Goal: Contribute content: Contribute content

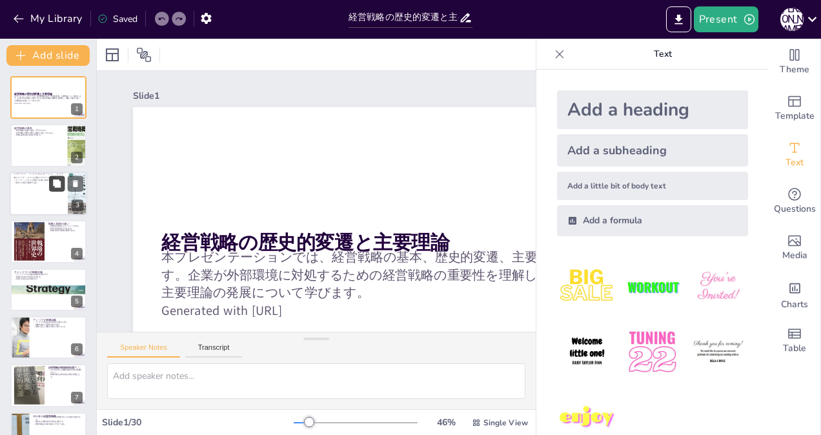
checkbox input "true"
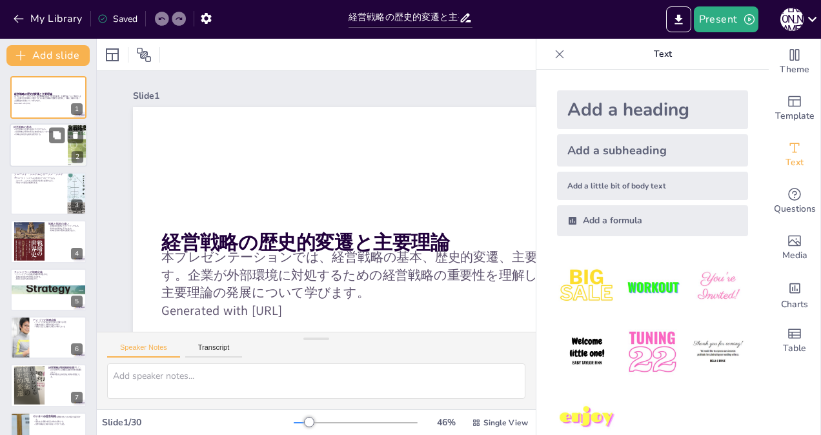
checkbox input "true"
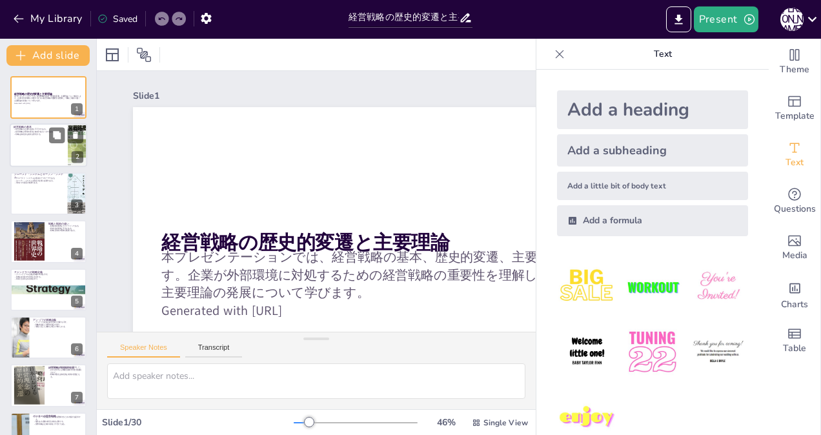
checkbox input "true"
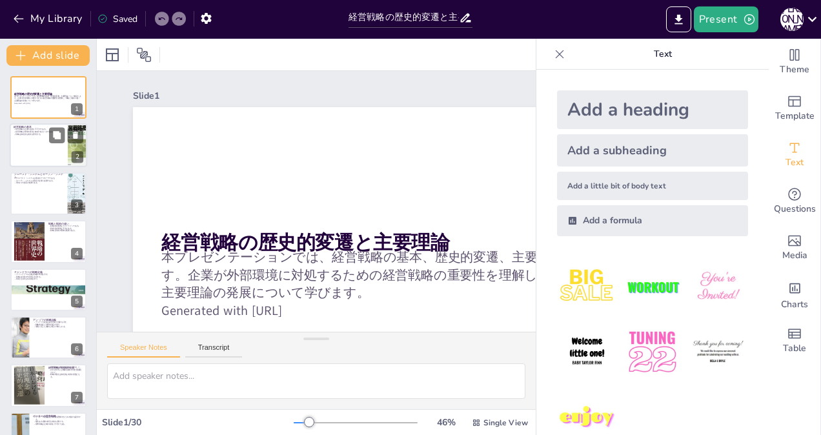
checkbox input "true"
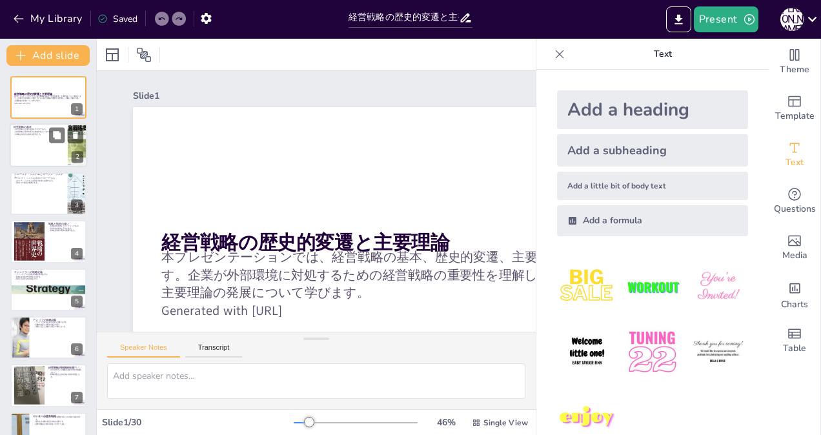
click at [35, 146] on div at bounding box center [48, 146] width 77 height 44
checkbox input "true"
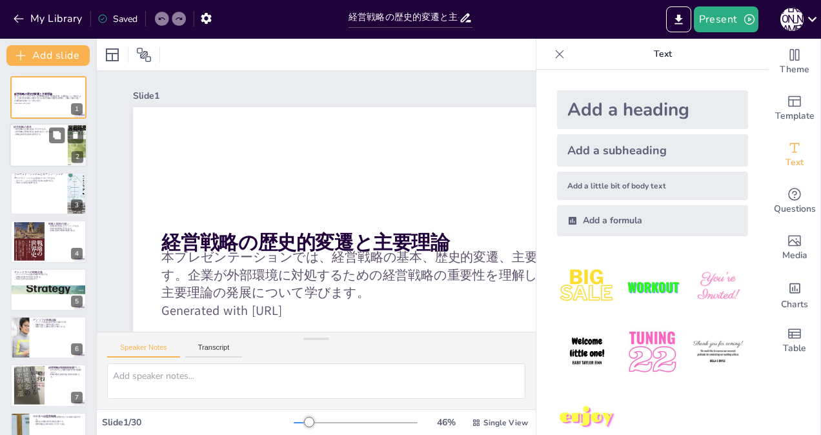
checkbox input "true"
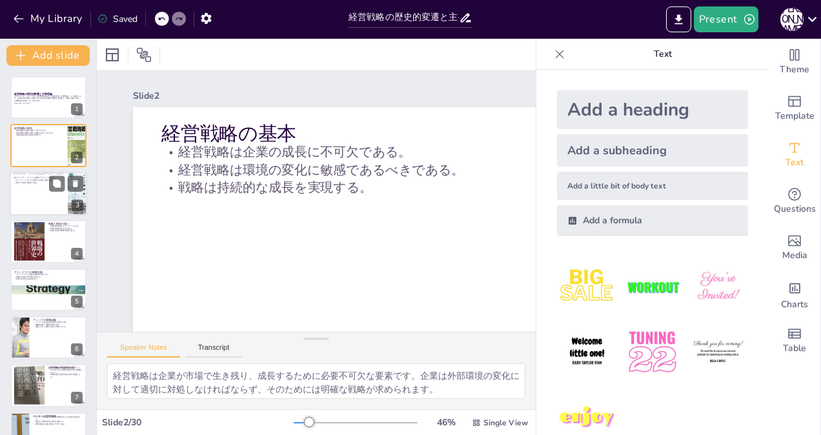
checkbox input "true"
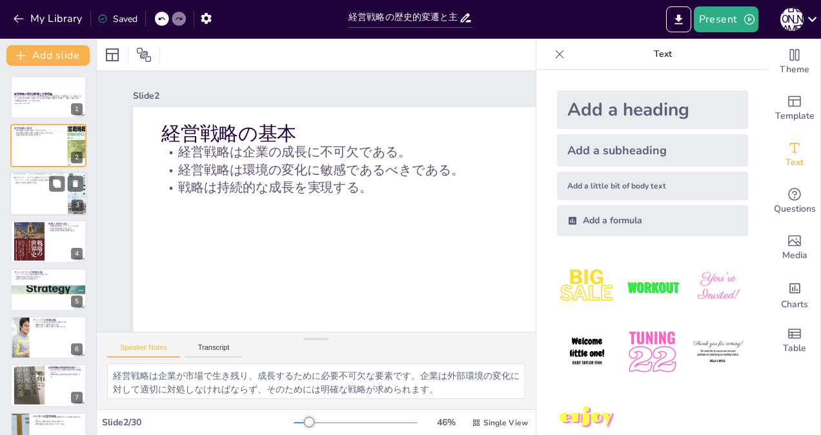
checkbox input "true"
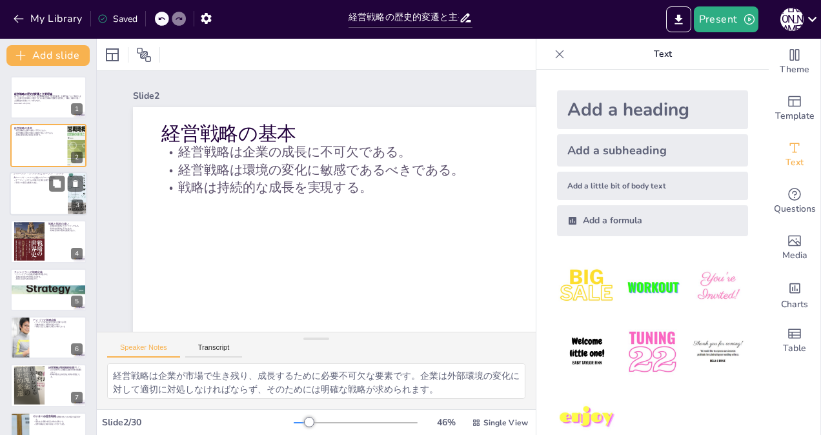
click at [36, 187] on div at bounding box center [48, 194] width 77 height 44
checkbox input "true"
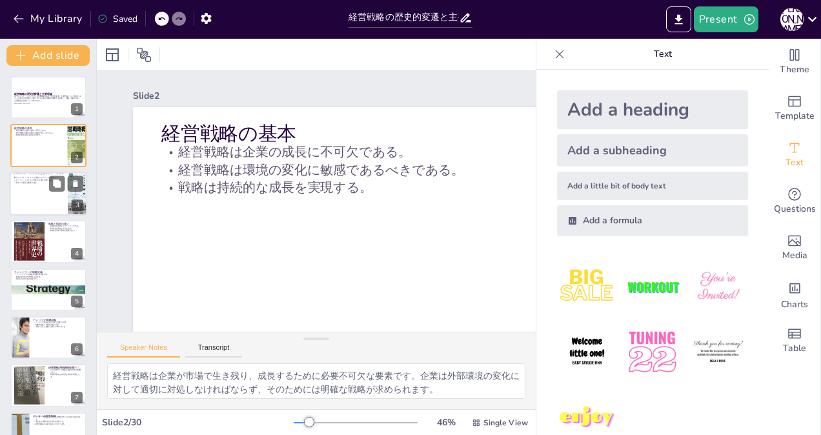
checkbox input "true"
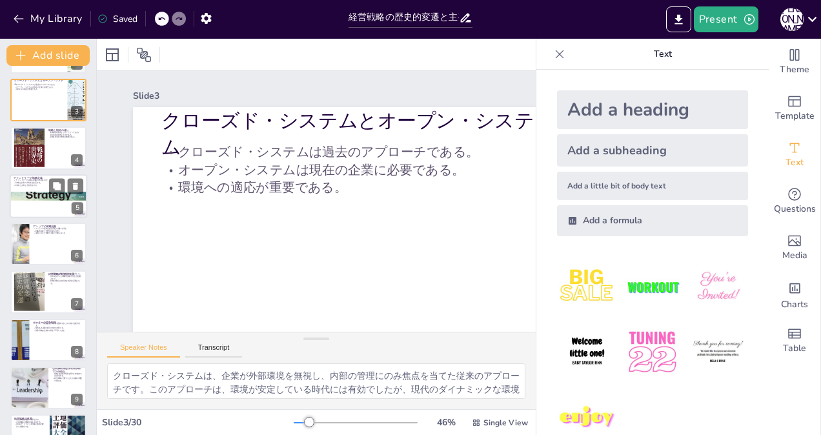
checkbox input "true"
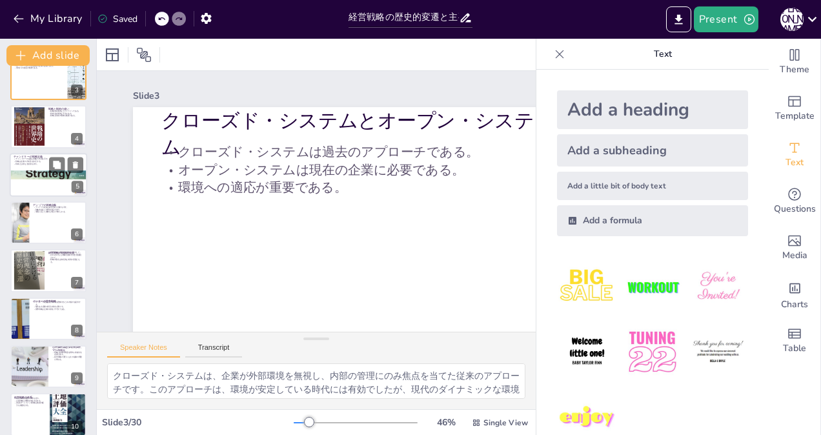
checkbox input "true"
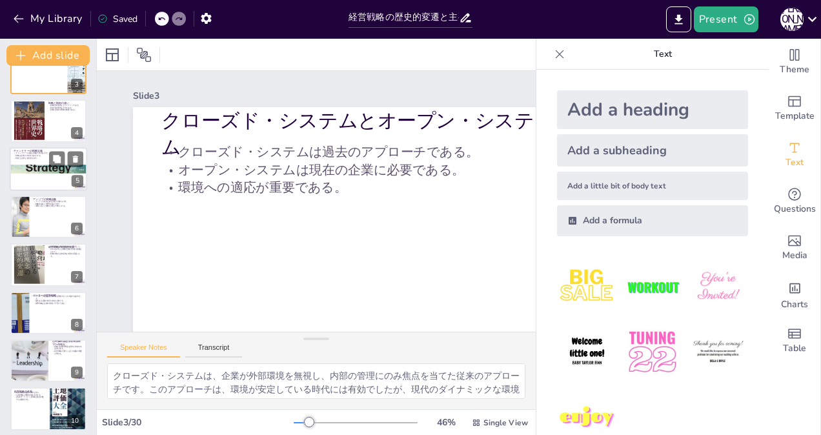
scroll to position [129, 0]
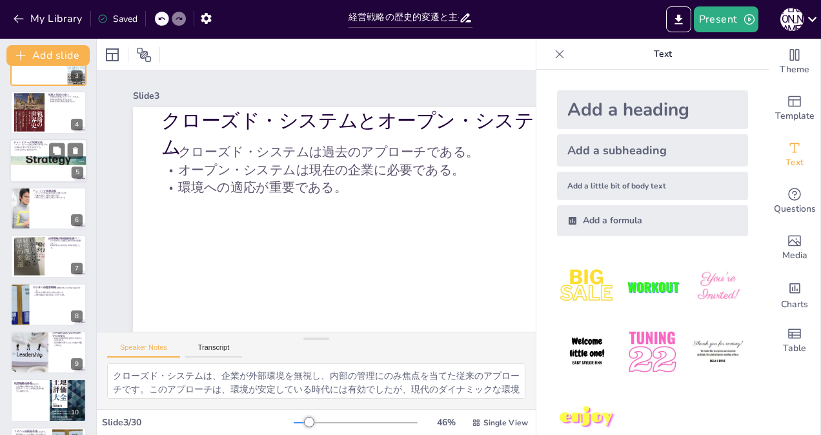
checkbox input "true"
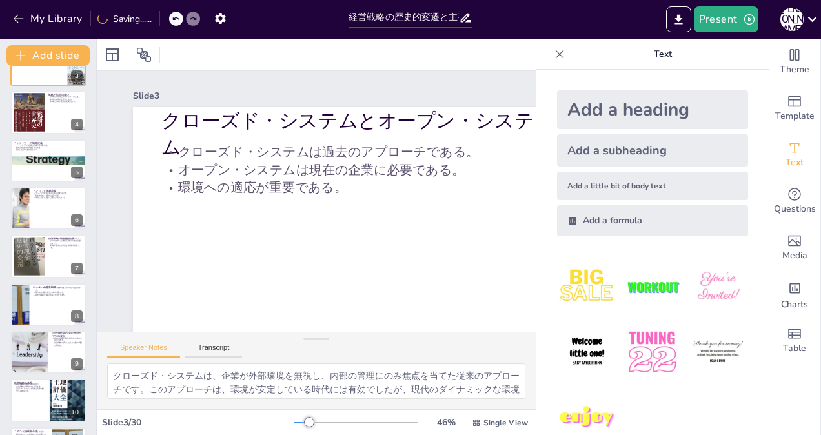
checkbox input "true"
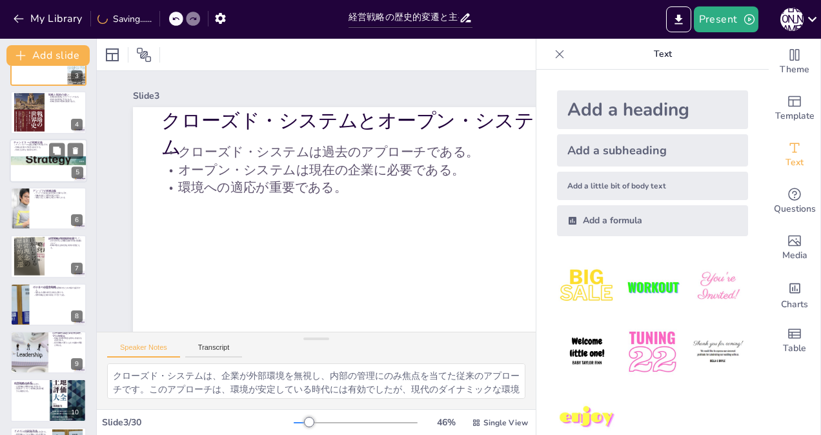
checkbox input "true"
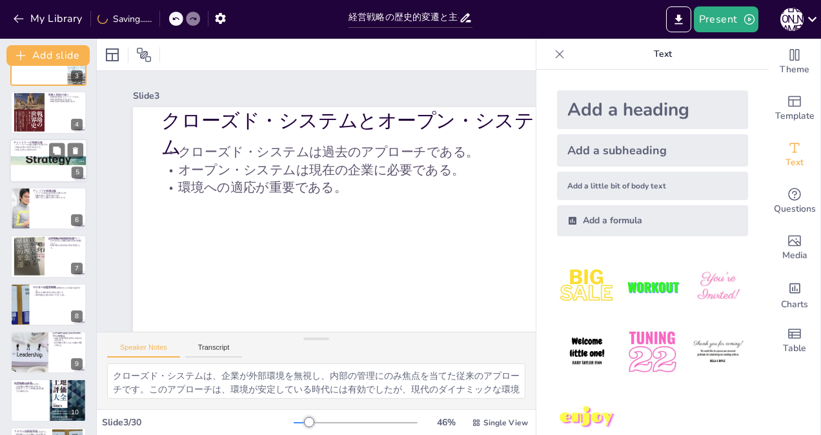
checkbox input "true"
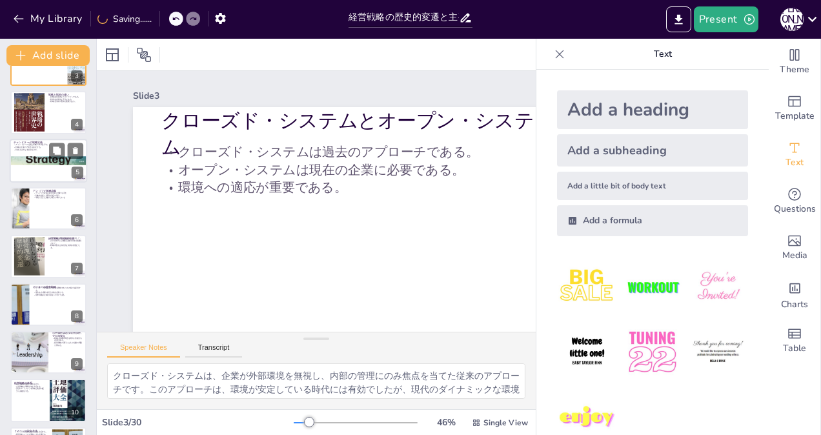
click at [30, 161] on div at bounding box center [48, 160] width 77 height 55
checkbox input "true"
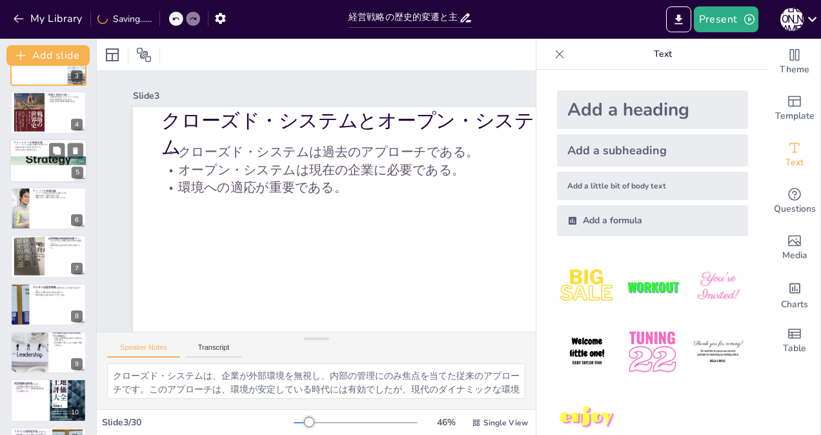
checkbox input "true"
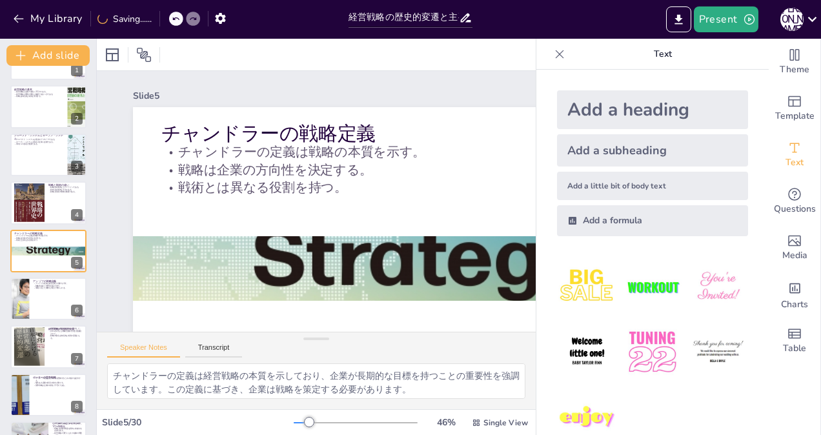
checkbox input "true"
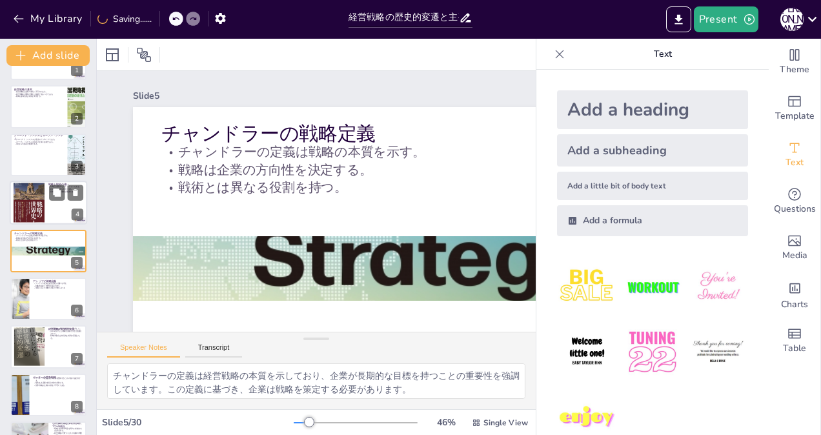
checkbox input "true"
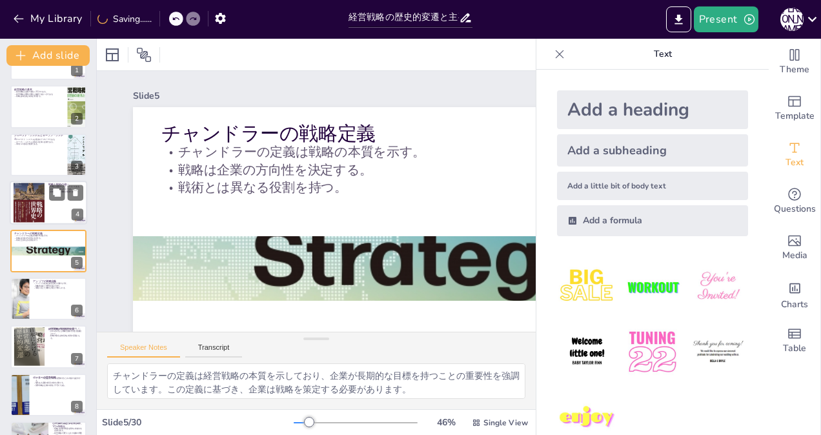
click at [30, 199] on div at bounding box center [29, 203] width 31 height 45
checkbox input "true"
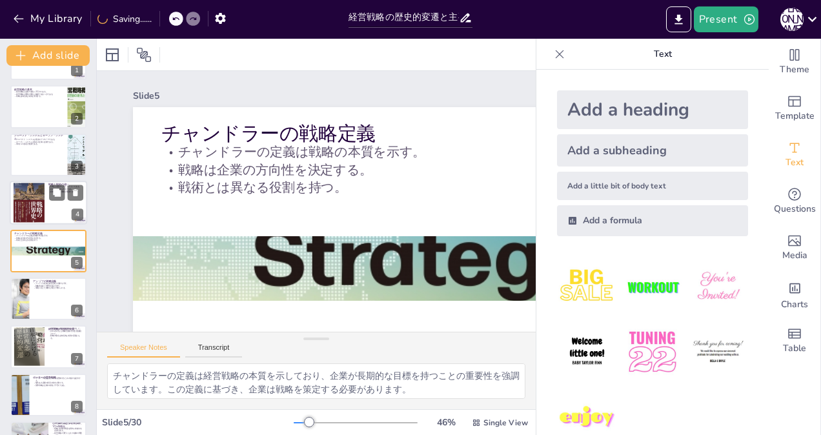
checkbox input "true"
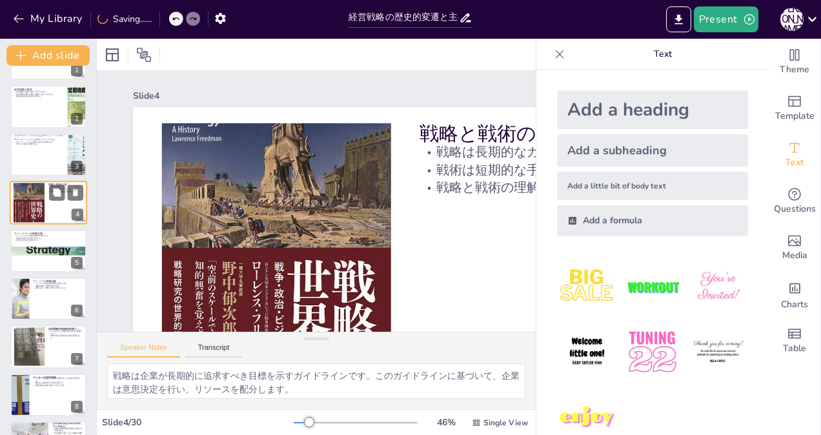
scroll to position [0, 0]
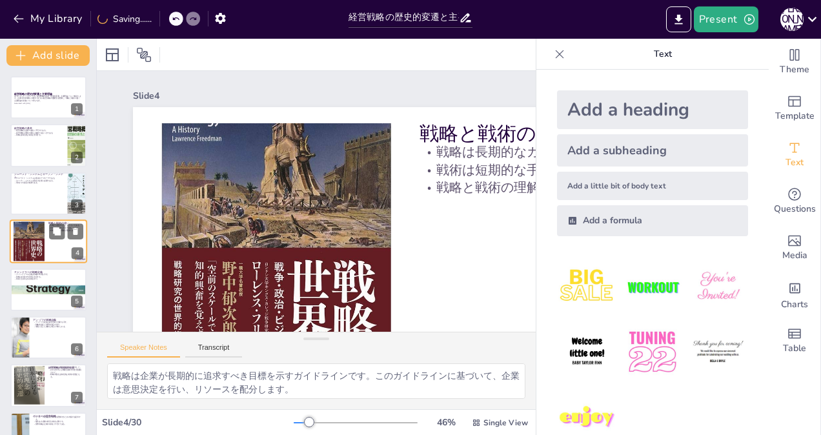
checkbox input "true"
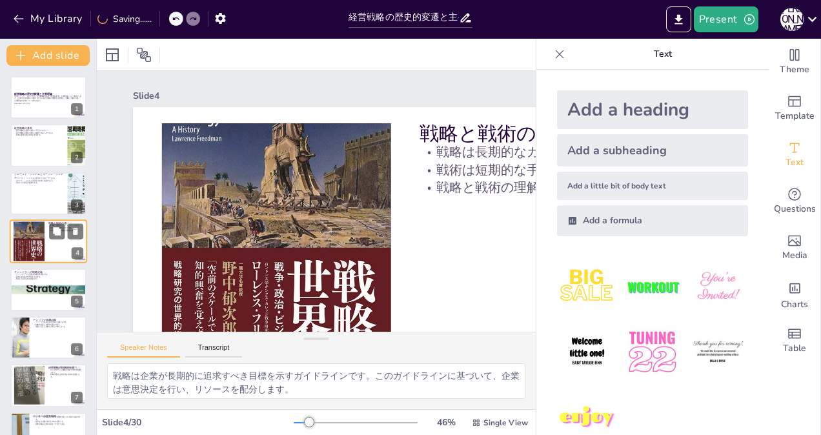
checkbox input "true"
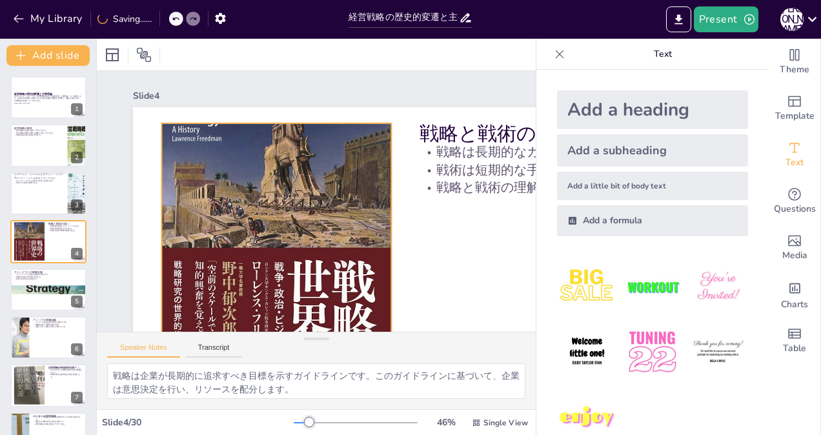
checkbox input "true"
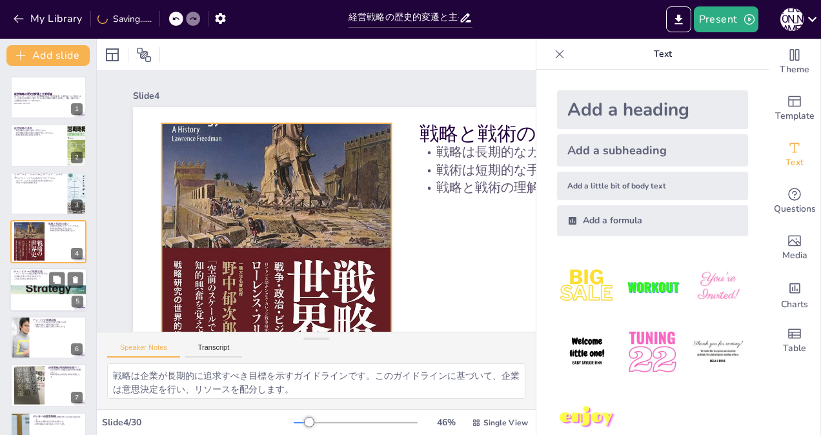
checkbox input "true"
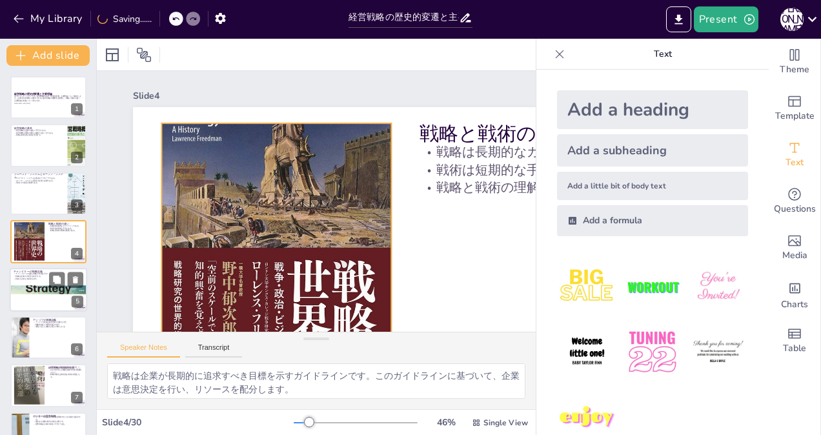
checkbox input "true"
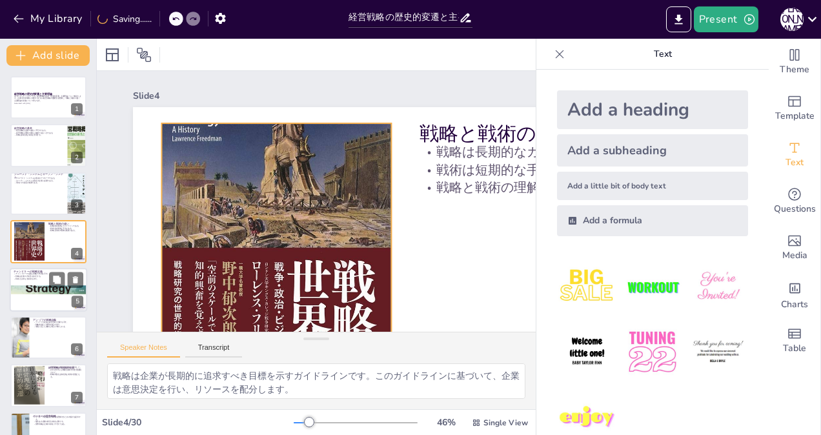
checkbox input "true"
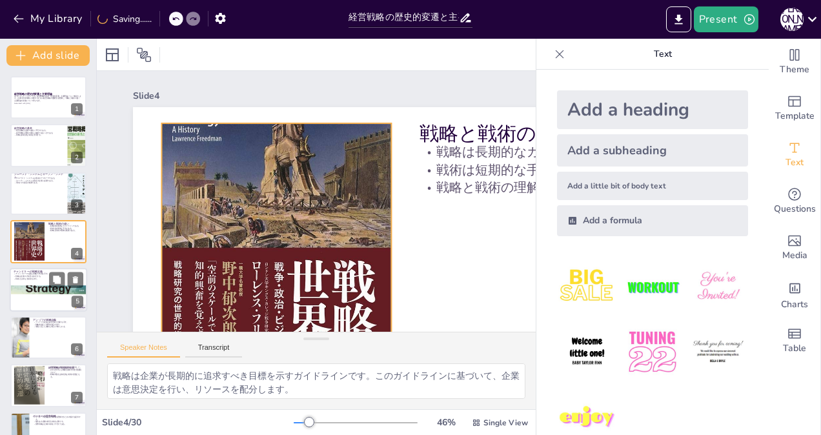
checkbox input "true"
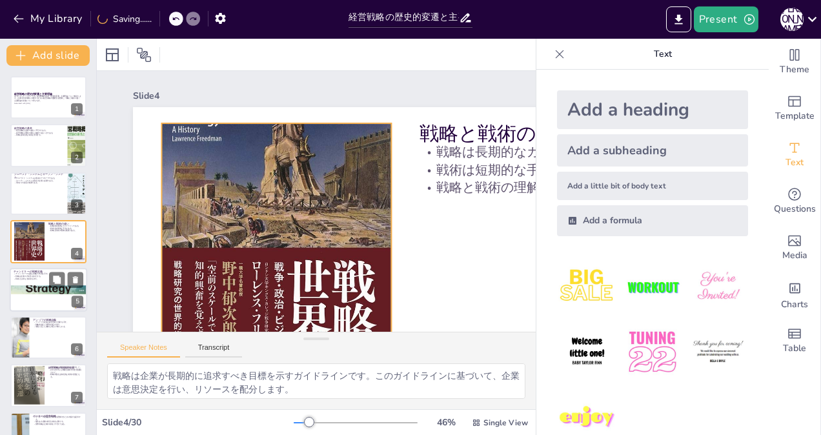
checkbox input "true"
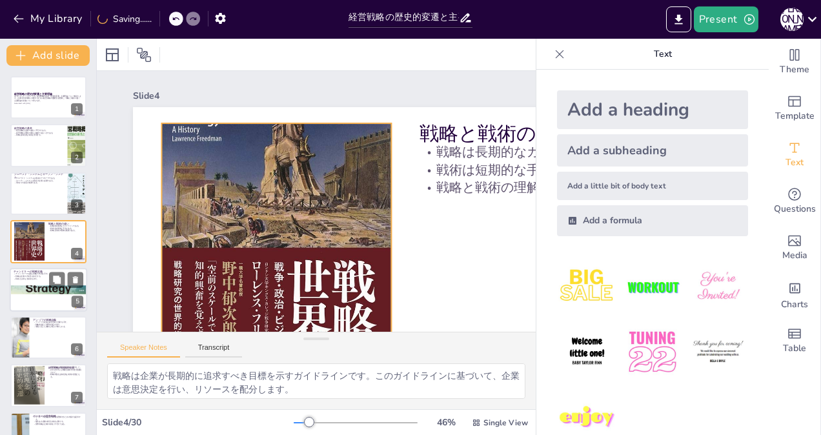
checkbox input "true"
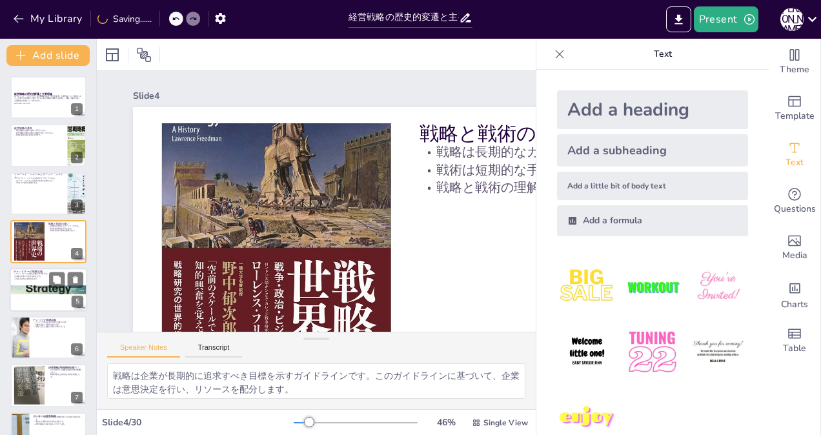
click at [30, 283] on div at bounding box center [48, 290] width 77 height 44
checkbox input "true"
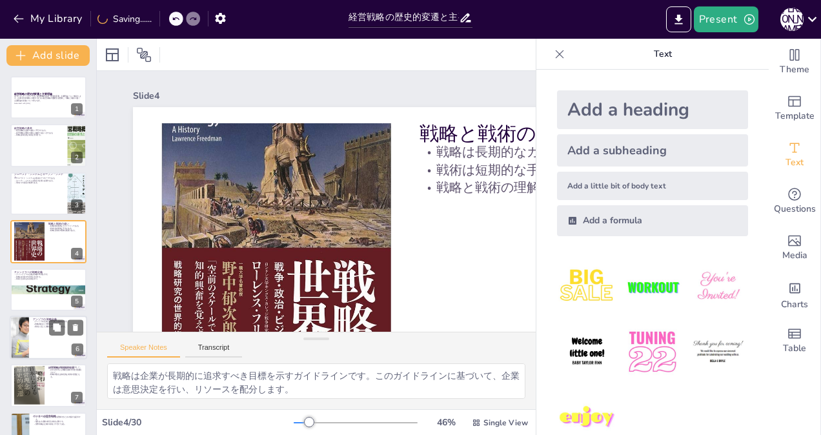
checkbox input "true"
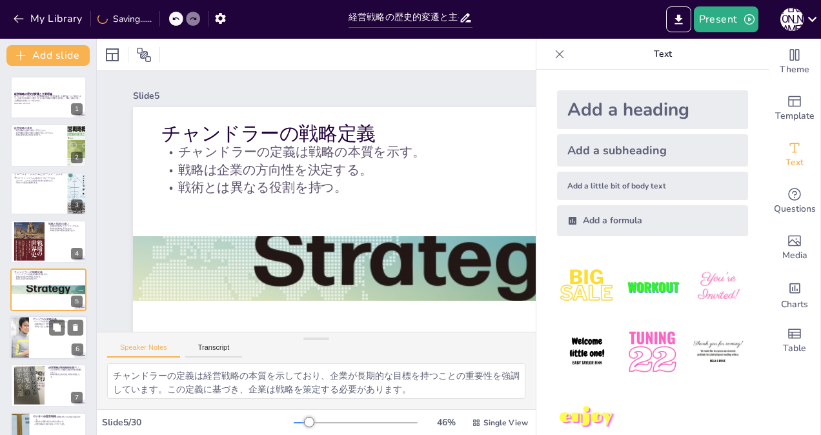
checkbox input "true"
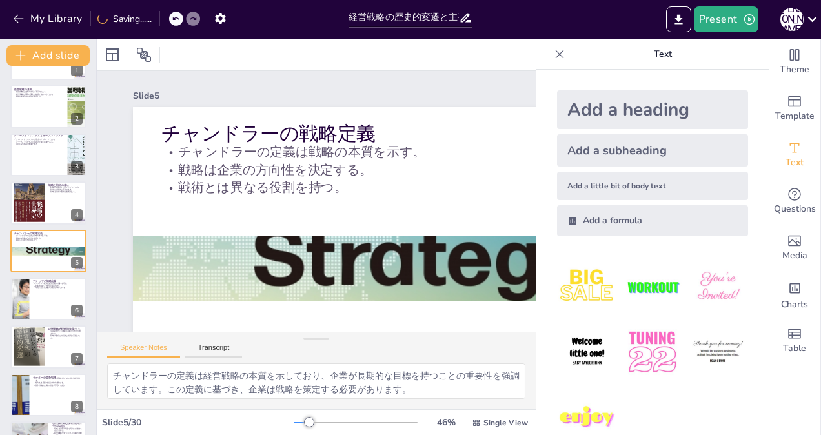
checkbox input "true"
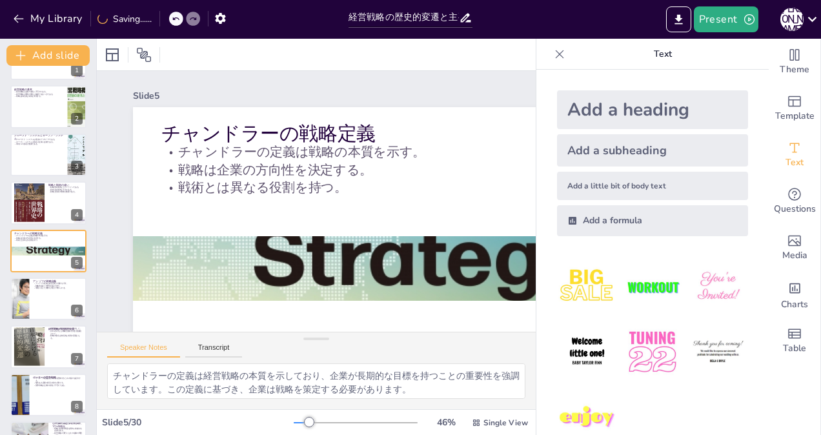
checkbox input "true"
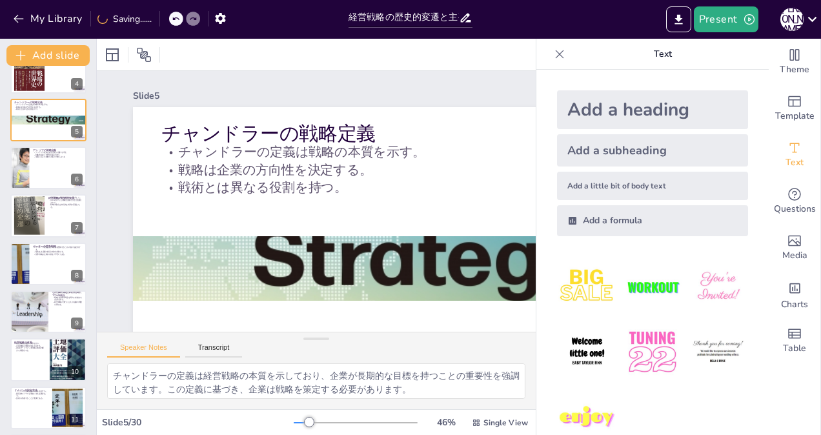
checkbox input "true"
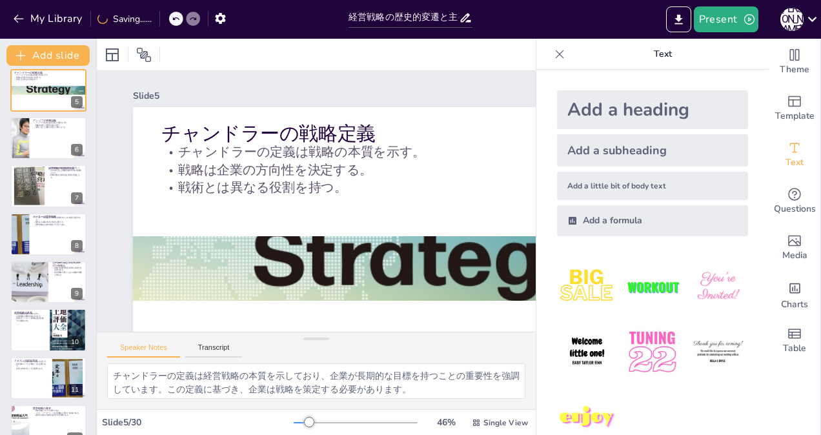
checkbox input "true"
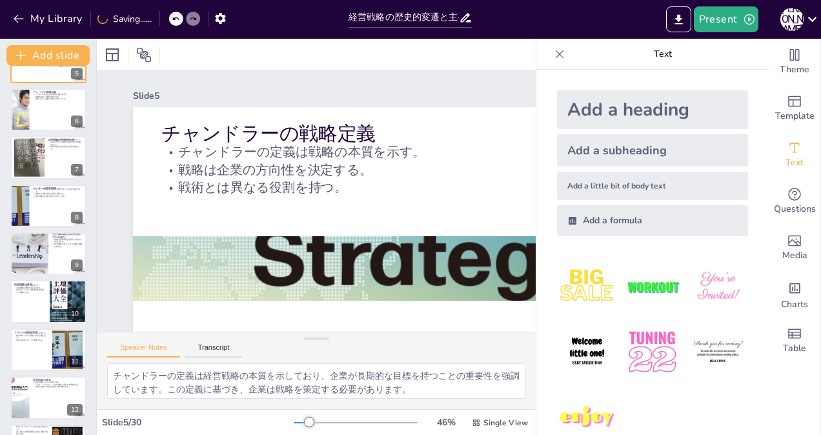
checkbox input "true"
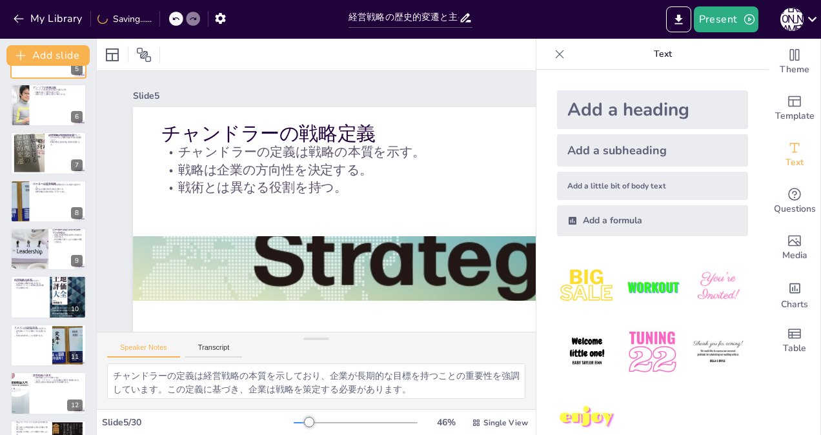
scroll to position [232, 0]
checkbox input "true"
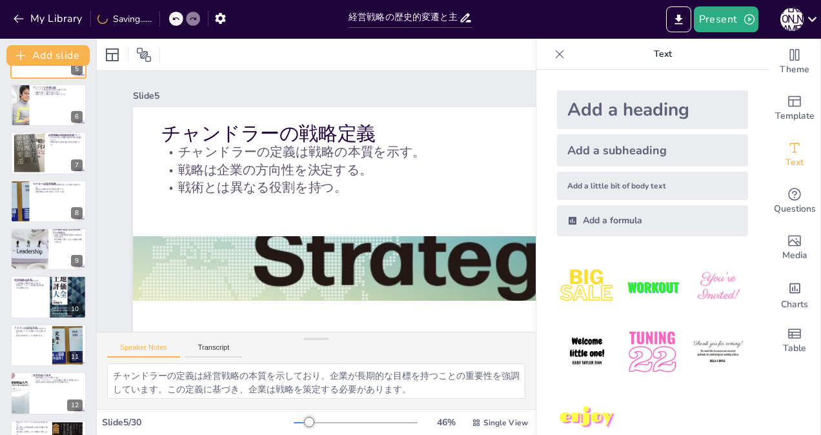
checkbox input "true"
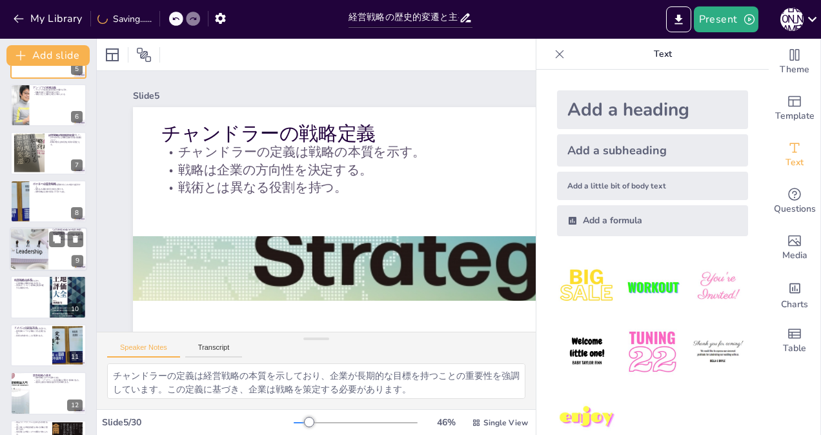
checkbox input "true"
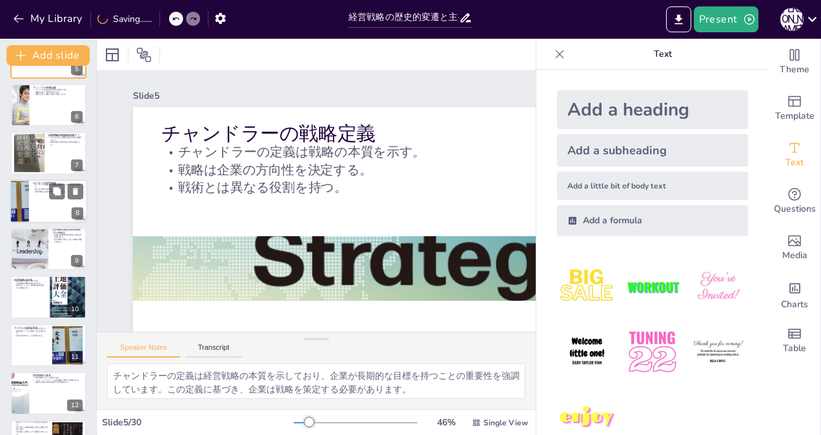
checkbox input "true"
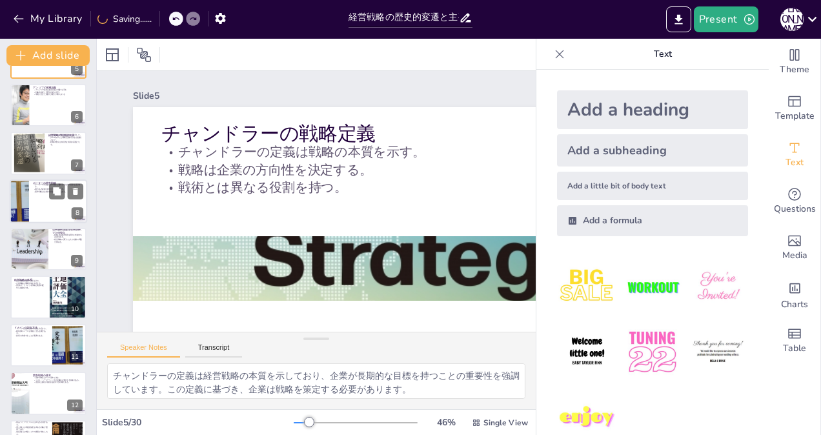
checkbox input "true"
click at [25, 203] on div at bounding box center [19, 201] width 66 height 44
checkbox input "true"
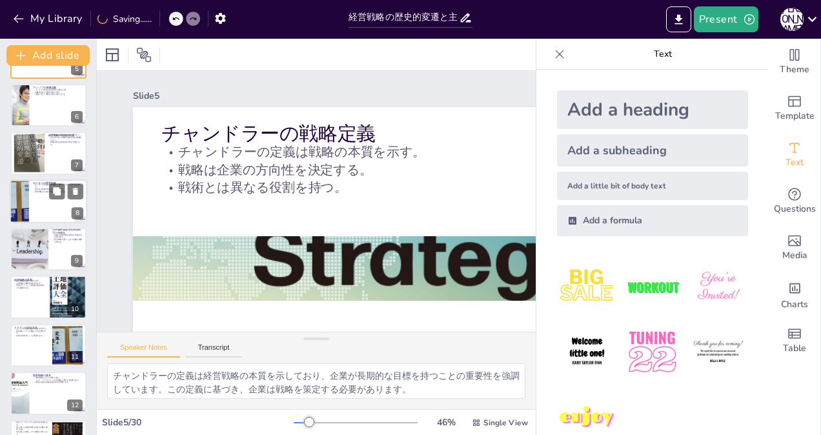
checkbox input "true"
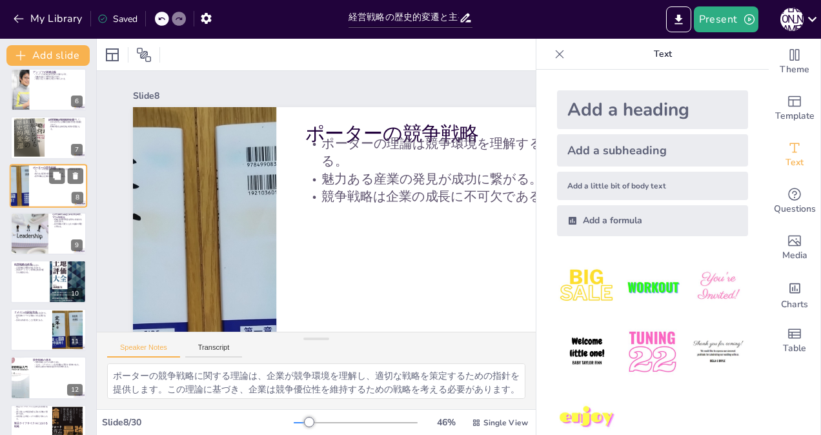
checkbox input "true"
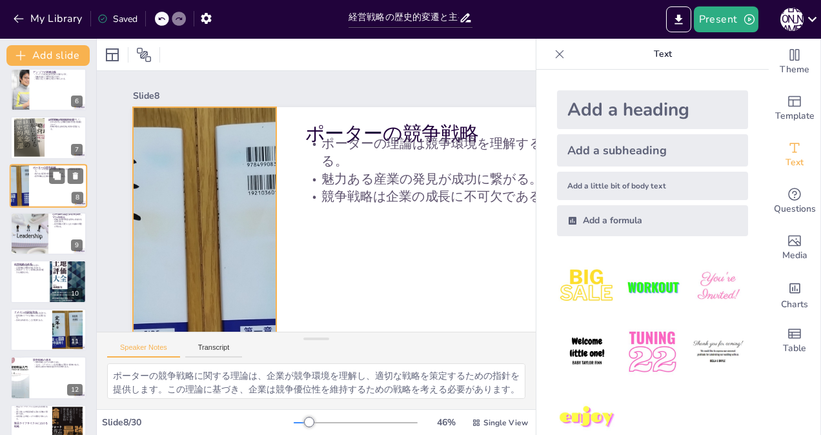
click at [25, 188] on div at bounding box center [19, 186] width 66 height 44
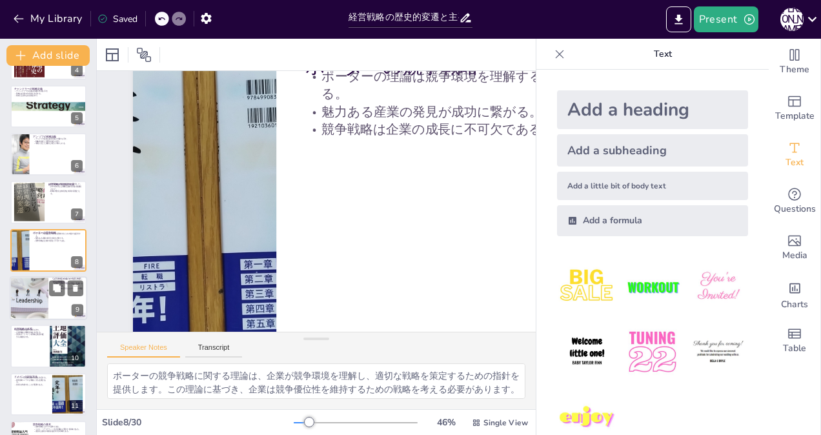
click at [30, 288] on div at bounding box center [28, 298] width 65 height 44
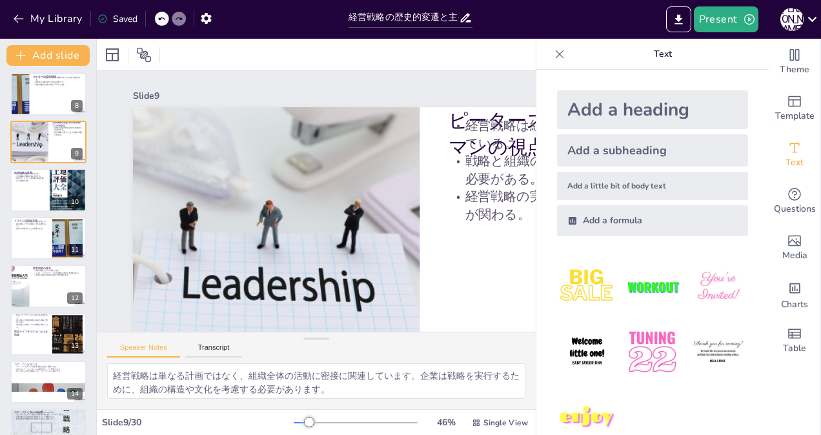
scroll to position [360, 0]
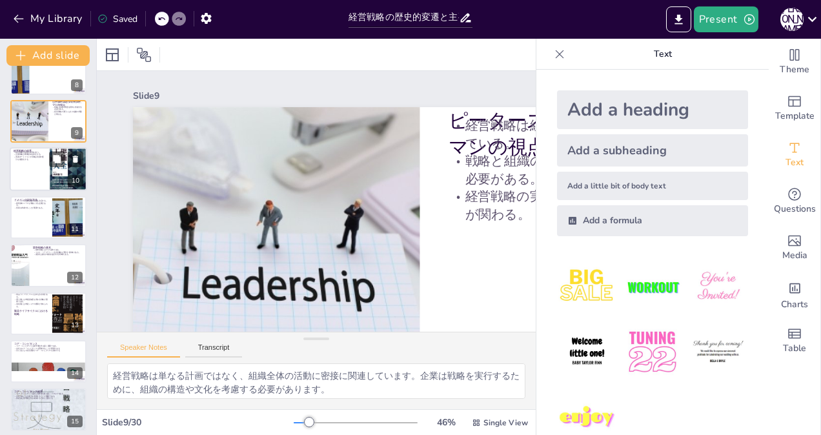
click at [32, 172] on div at bounding box center [48, 170] width 77 height 44
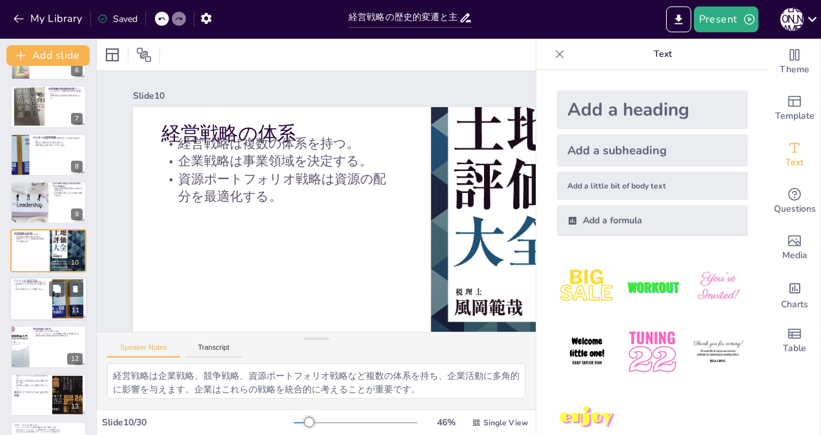
click at [25, 293] on div at bounding box center [48, 299] width 77 height 44
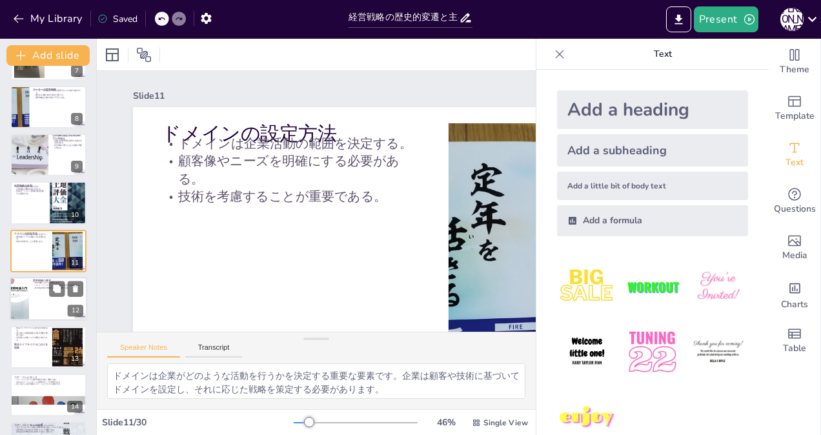
scroll to position [456, 0]
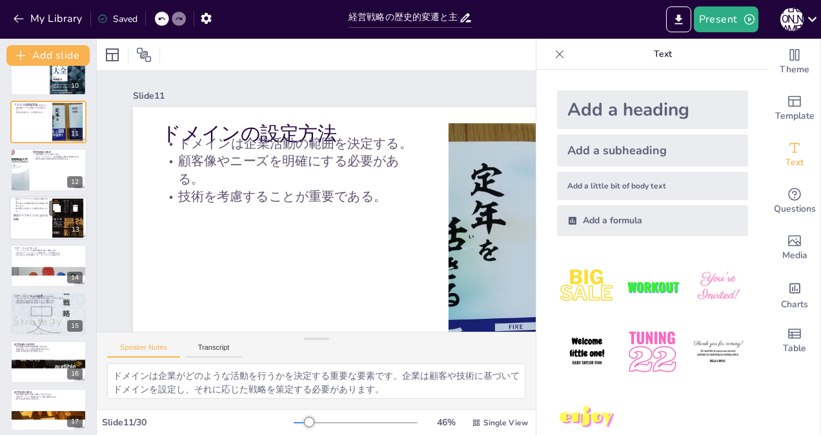
click at [27, 223] on div at bounding box center [48, 218] width 77 height 44
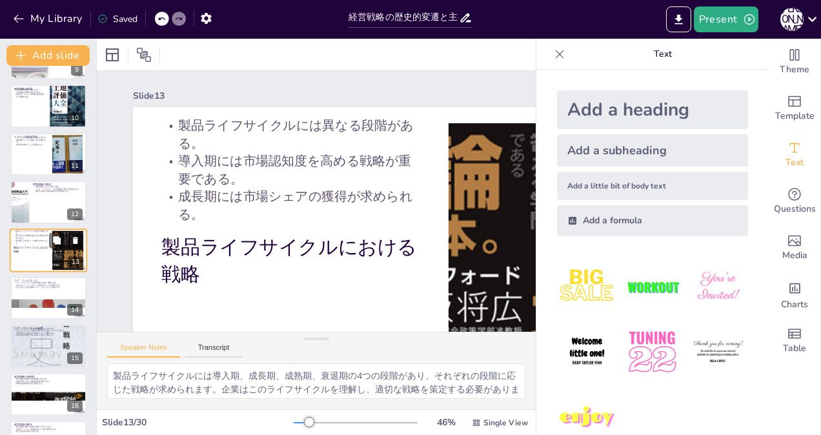
scroll to position [488, 0]
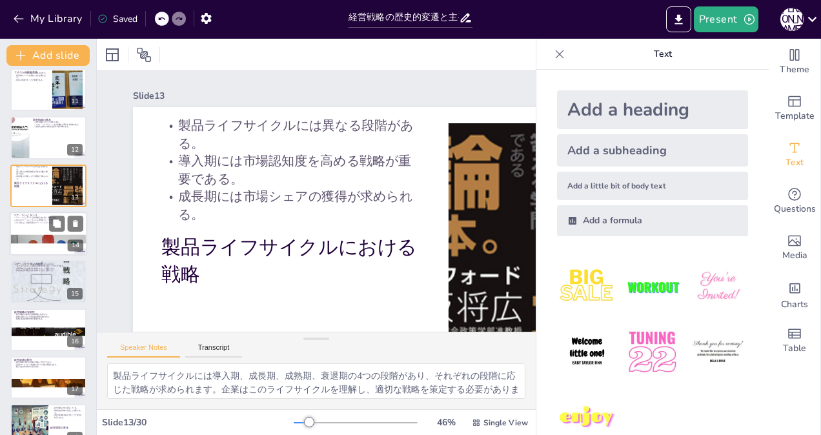
click at [27, 230] on div at bounding box center [48, 234] width 77 height 44
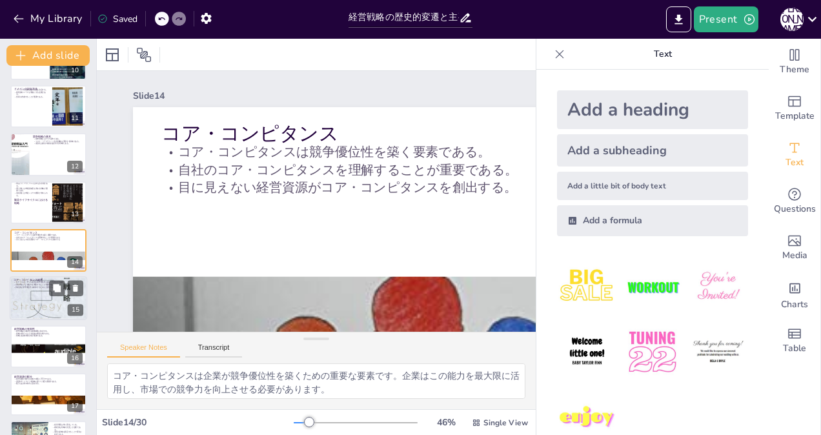
click at [28, 285] on p "自社の核となる能力を考察することが重要である。" at bounding box center [49, 285] width 70 height 3
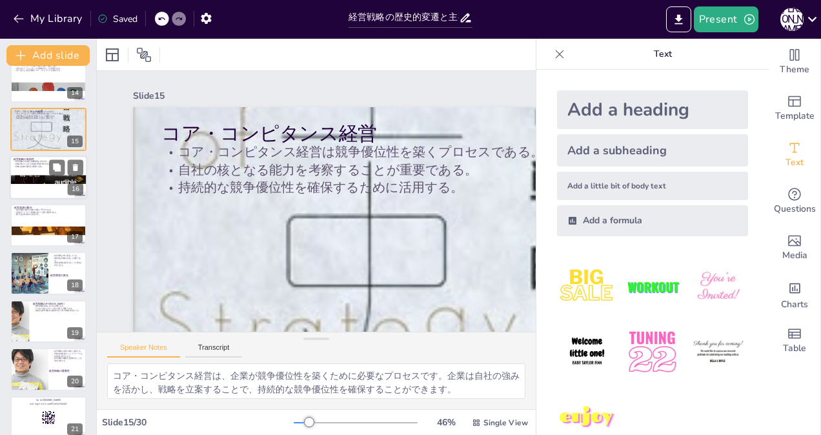
scroll to position [648, 0]
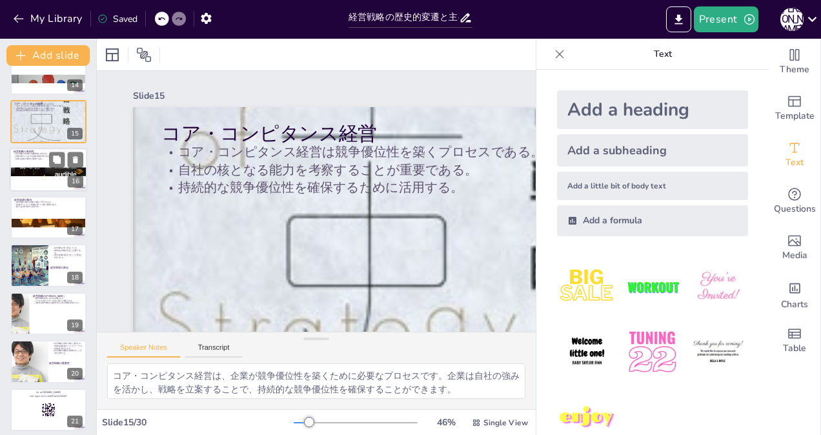
click at [25, 178] on div at bounding box center [48, 170] width 77 height 44
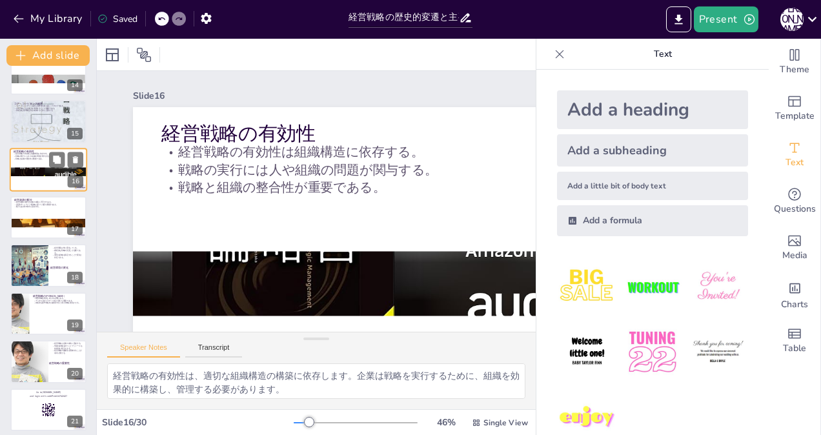
scroll to position [567, 0]
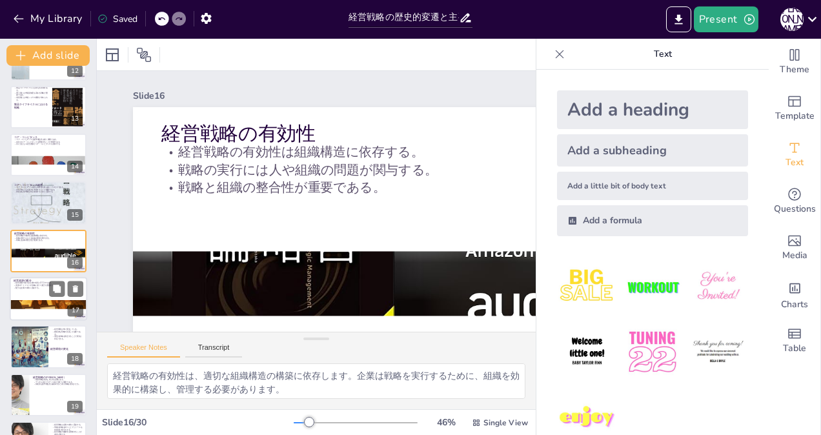
click at [22, 301] on div at bounding box center [48, 305] width 77 height 52
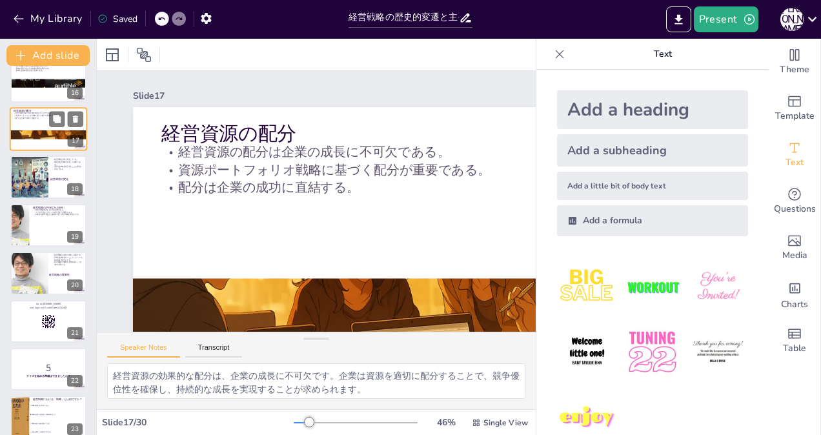
scroll to position [744, 0]
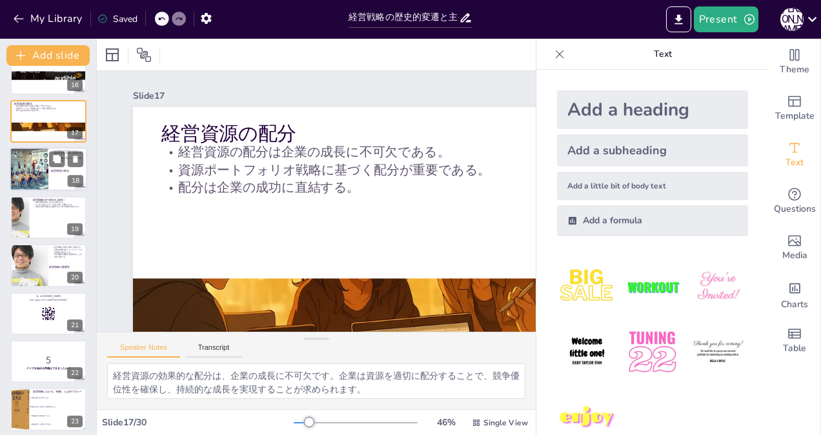
click at [31, 172] on div at bounding box center [29, 170] width 76 height 44
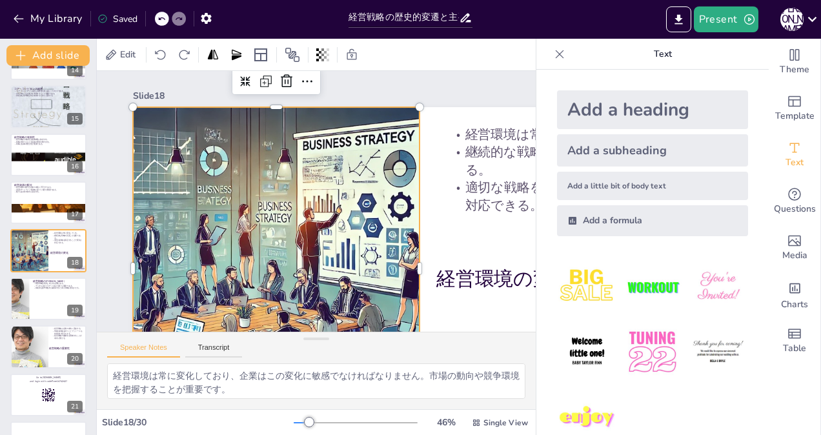
click at [208, 201] on div at bounding box center [276, 268] width 565 height 323
click at [324, 169] on div at bounding box center [276, 268] width 565 height 323
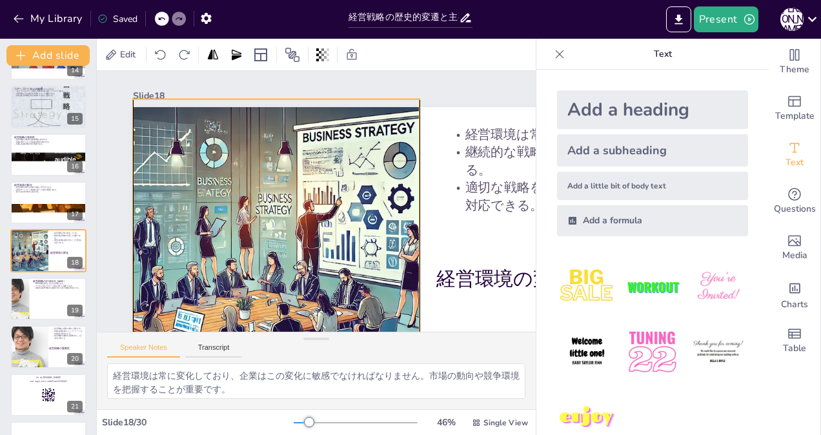
drag, startPoint x: 326, startPoint y: 163, endPoint x: 328, endPoint y: 156, distance: 7.4
click at [328, 156] on div at bounding box center [276, 260] width 565 height 323
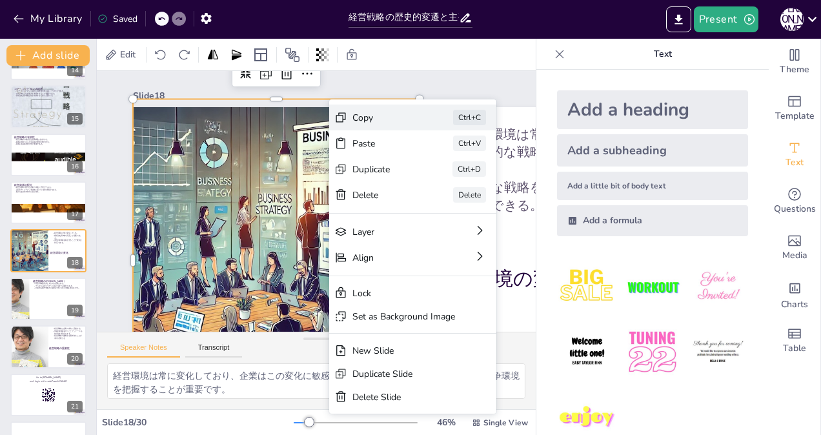
click at [342, 110] on div "Copy Ctrl+C" at bounding box center [412, 118] width 167 height 26
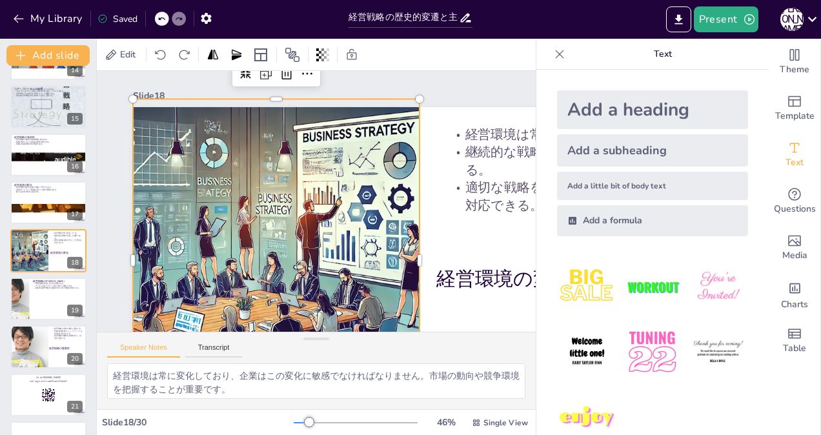
drag, startPoint x: 275, startPoint y: 99, endPoint x: 275, endPoint y: 110, distance: 10.3
click at [275, 110] on div "Slide 18 経営環境の変化 経営環境は常に変化している。 継続的な戦略の見直しが必要である。 適切な戦略を策定することで変化に対応できる。" at bounding box center [420, 257] width 574 height 343
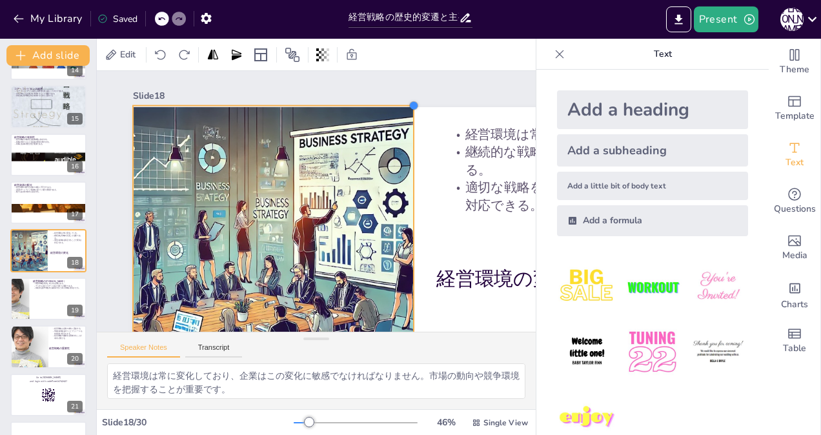
drag, startPoint x: 421, startPoint y: 99, endPoint x: 416, endPoint y: 106, distance: 9.2
click at [416, 106] on div at bounding box center [413, 106] width 10 height 10
click at [303, 81] on icon at bounding box center [304, 79] width 15 height 15
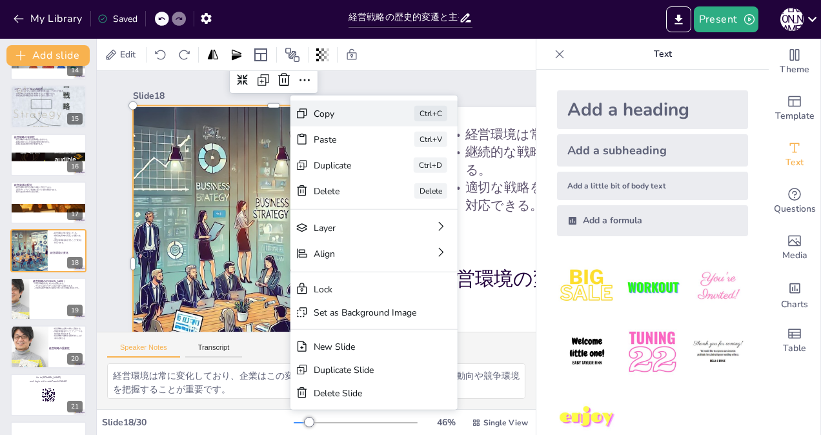
click at [321, 113] on div "Copy" at bounding box center [346, 113] width 65 height 12
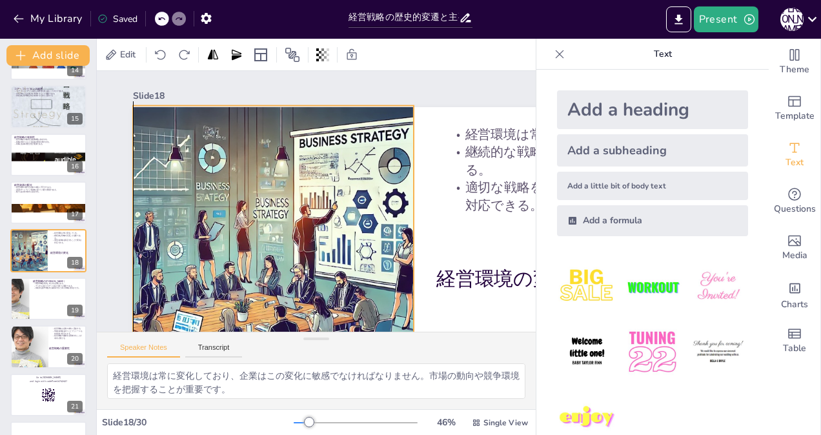
click at [322, 163] on div at bounding box center [273, 264] width 553 height 316
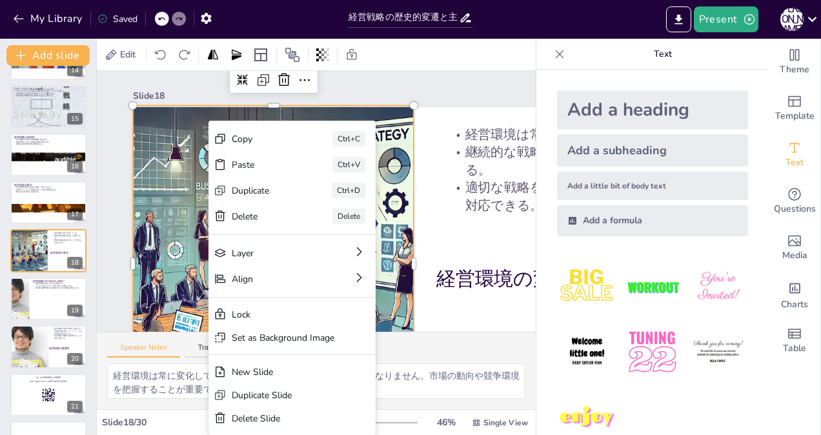
click at [163, 150] on div at bounding box center [273, 264] width 553 height 316
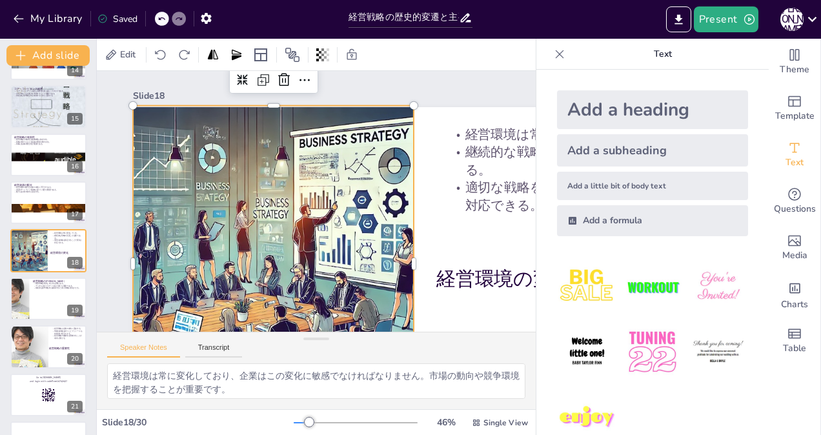
click at [275, 186] on div at bounding box center [273, 264] width 553 height 316
click at [150, 178] on div at bounding box center [273, 264] width 553 height 316
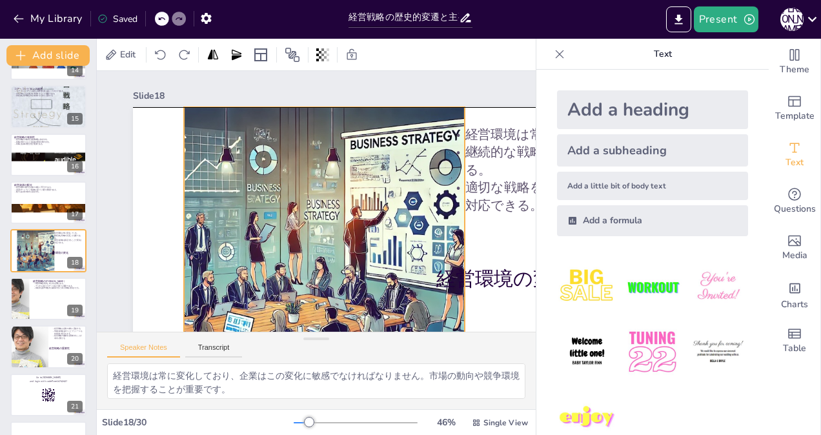
drag, startPoint x: 308, startPoint y: 183, endPoint x: 359, endPoint y: 182, distance: 51.0
click at [359, 182] on div at bounding box center [324, 265] width 553 height 316
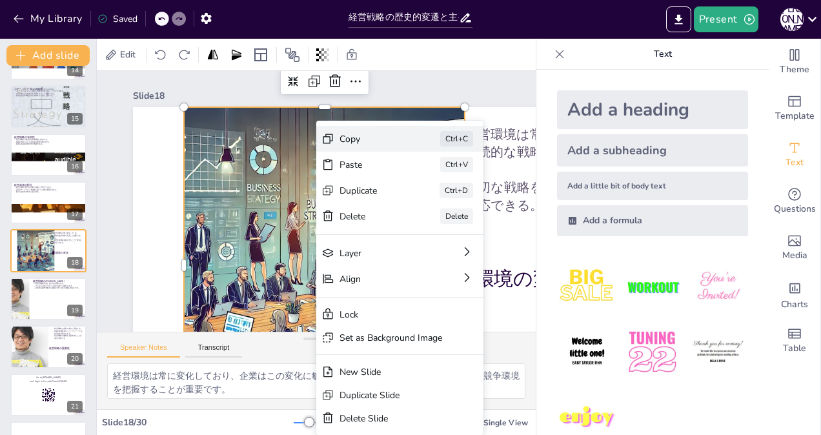
click at [339, 139] on div "Copy" at bounding box center [371, 139] width 65 height 12
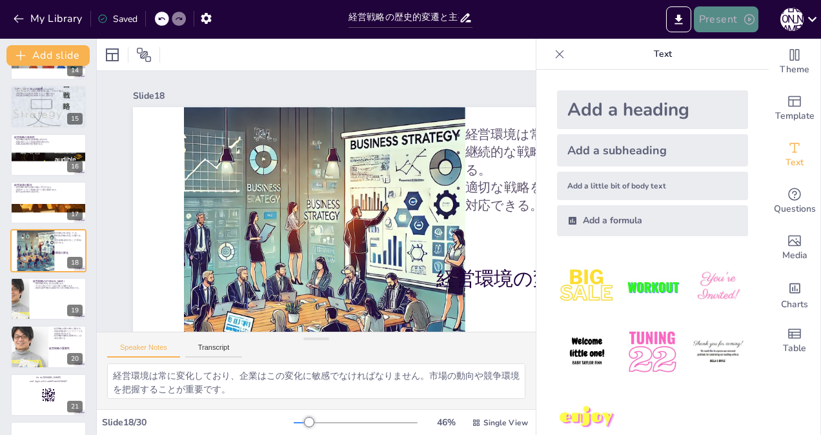
click at [716, 19] on button "Present" at bounding box center [726, 19] width 65 height 26
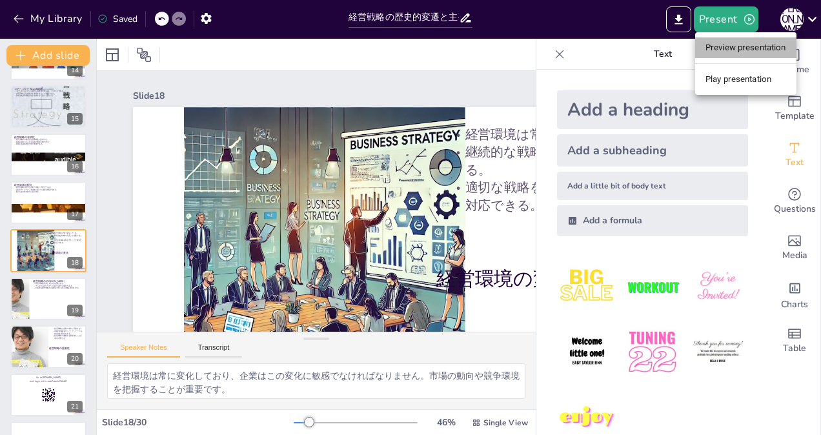
click at [721, 47] on li "Preview presentation" at bounding box center [745, 47] width 101 height 21
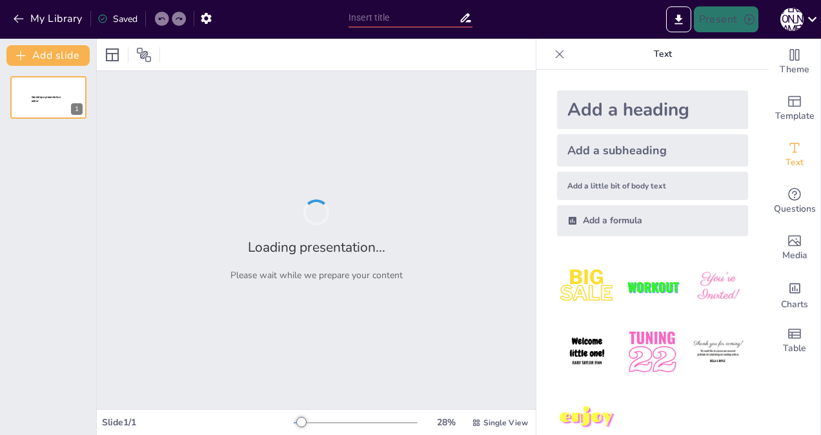
type input "経営戦略の歴史的変遷と主要理論"
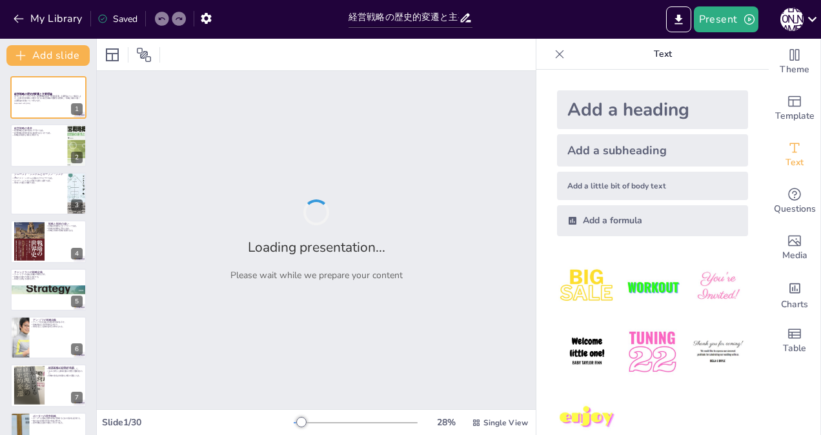
checkbox input "true"
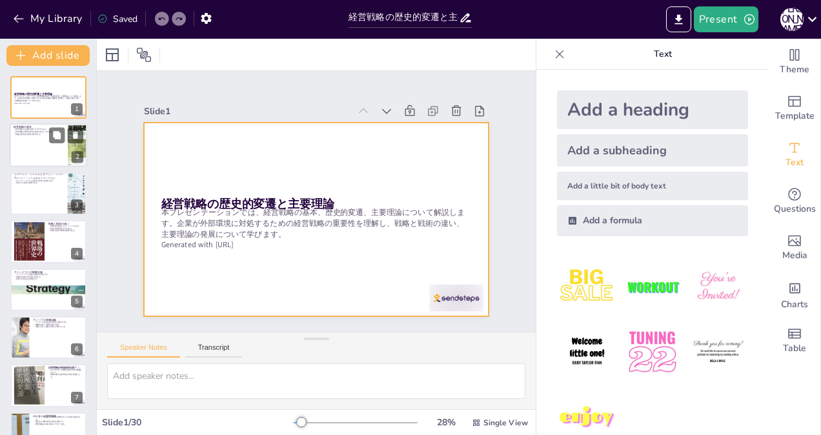
checkbox input "true"
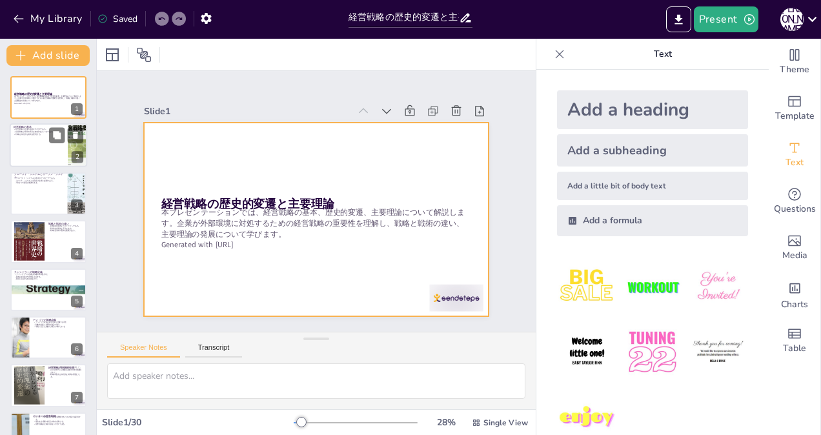
checkbox input "true"
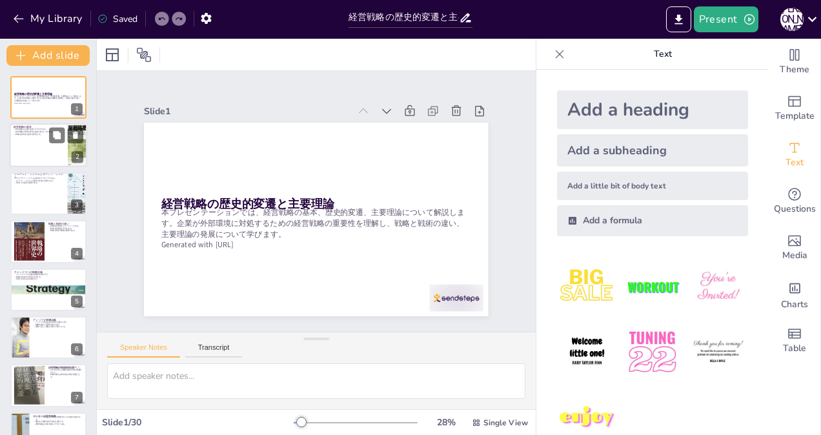
checkbox input "true"
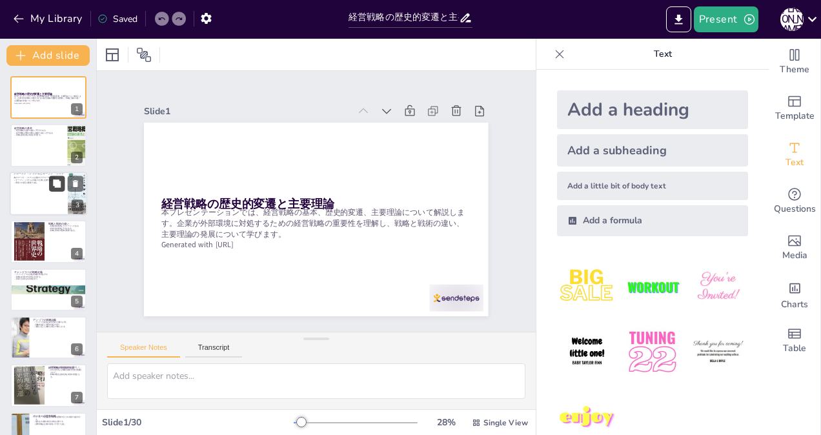
checkbox input "true"
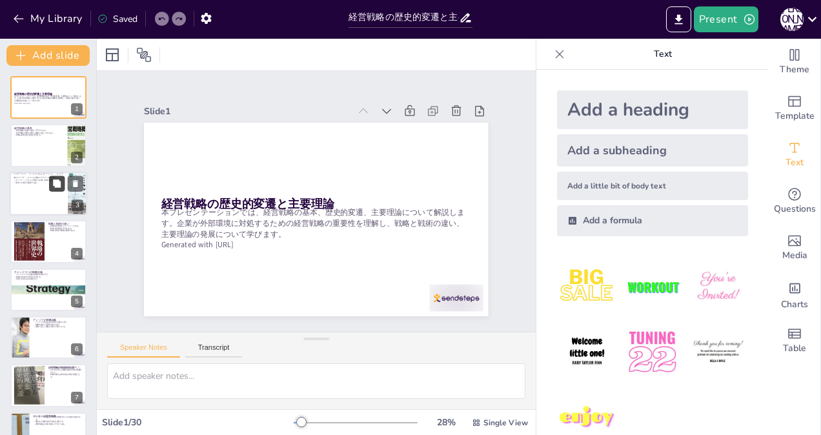
checkbox input "true"
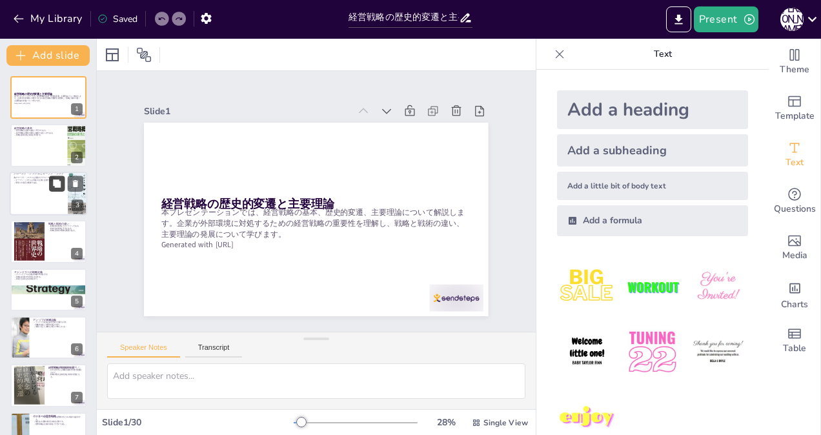
checkbox input "true"
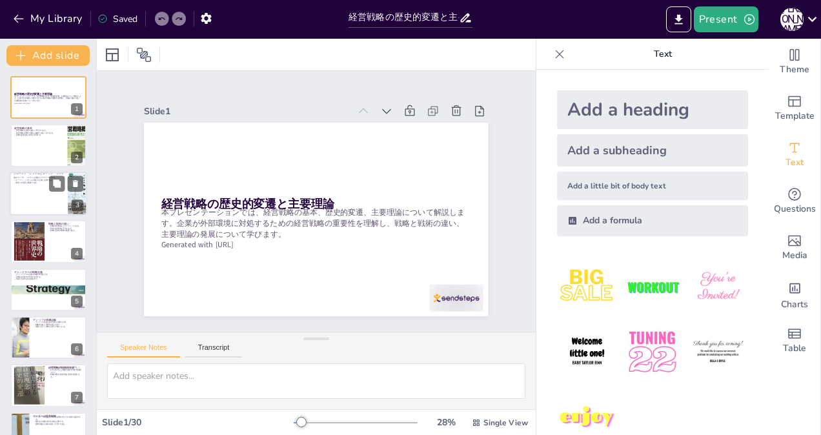
checkbox input "true"
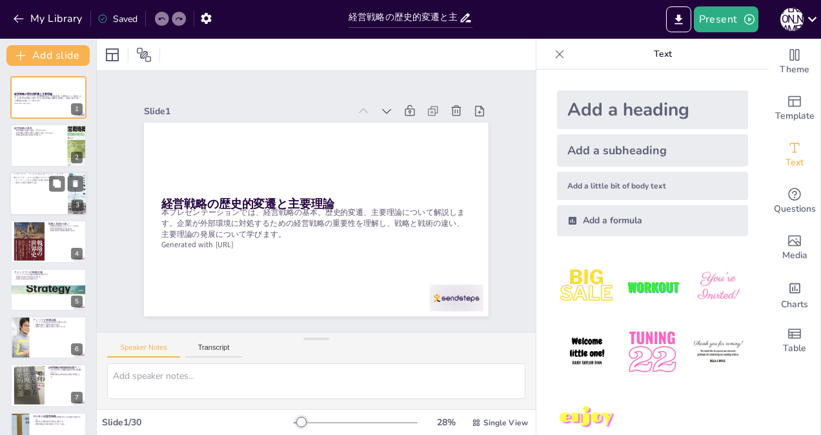
checkbox input "true"
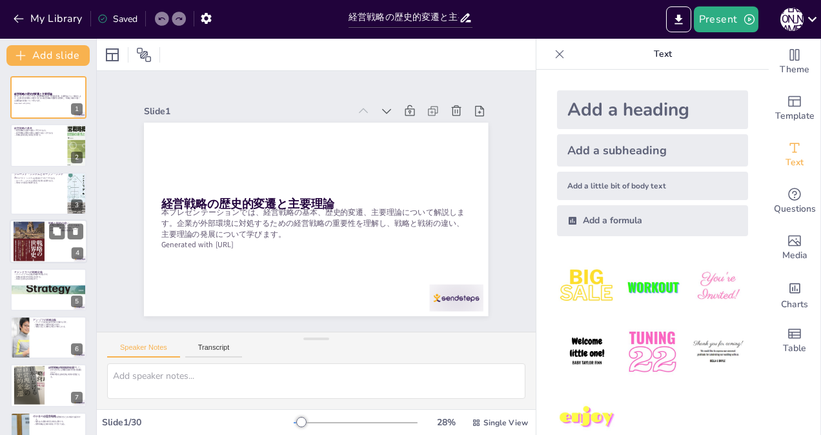
checkbox input "true"
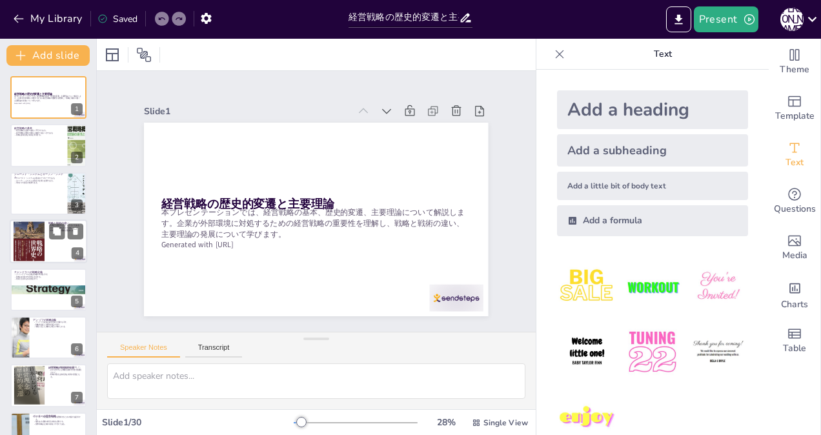
checkbox input "true"
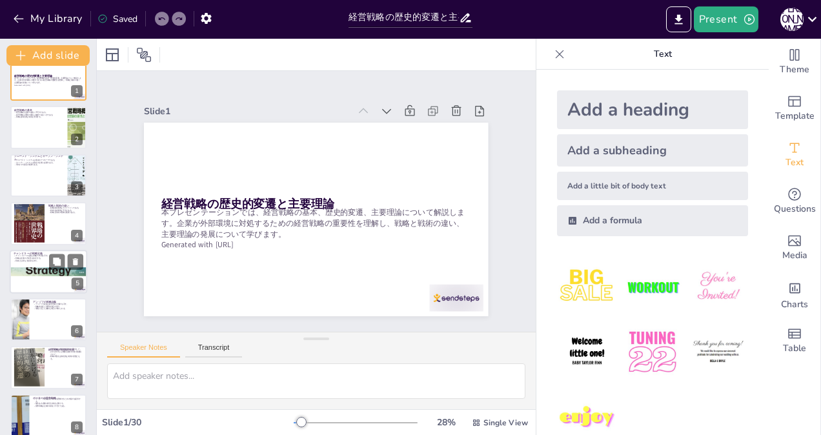
checkbox input "true"
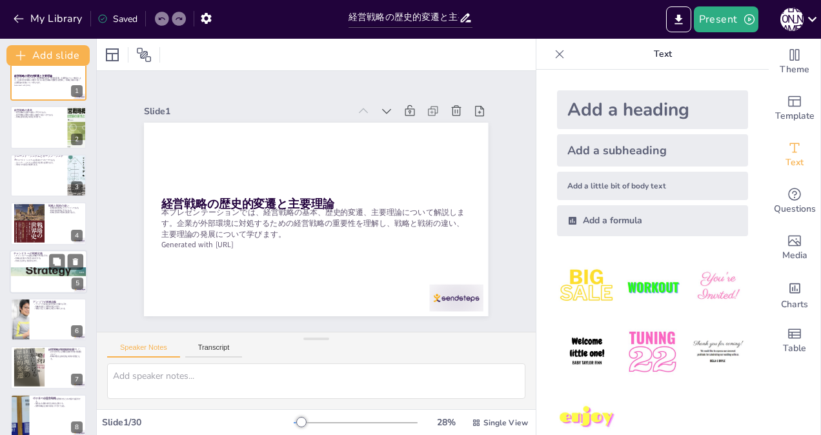
checkbox input "true"
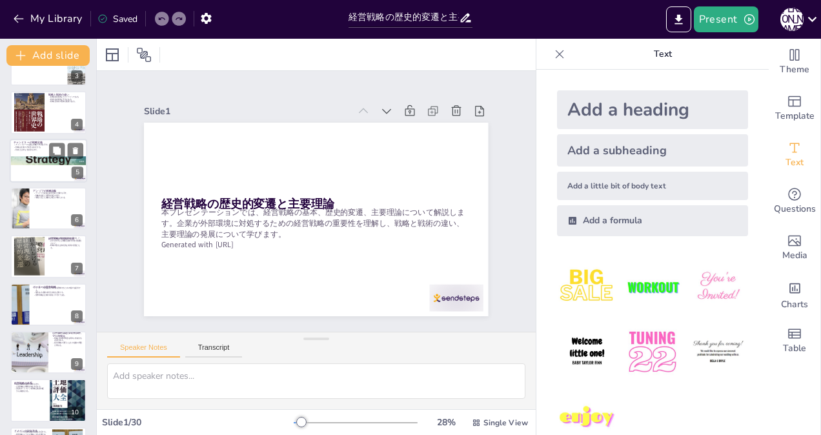
checkbox input "true"
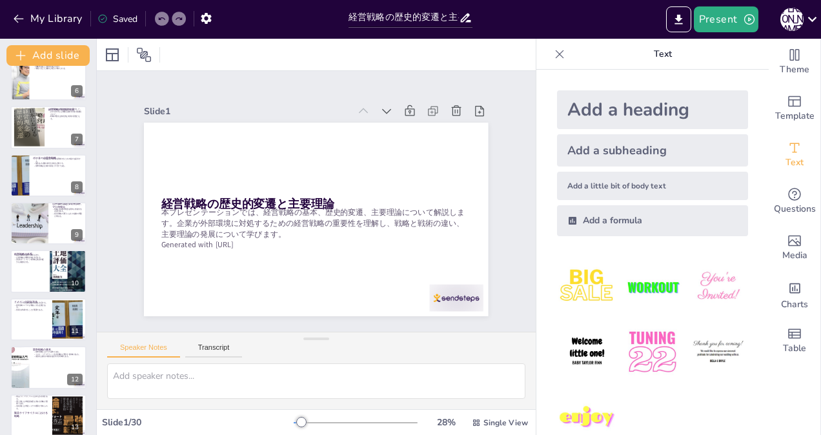
checkbox input "true"
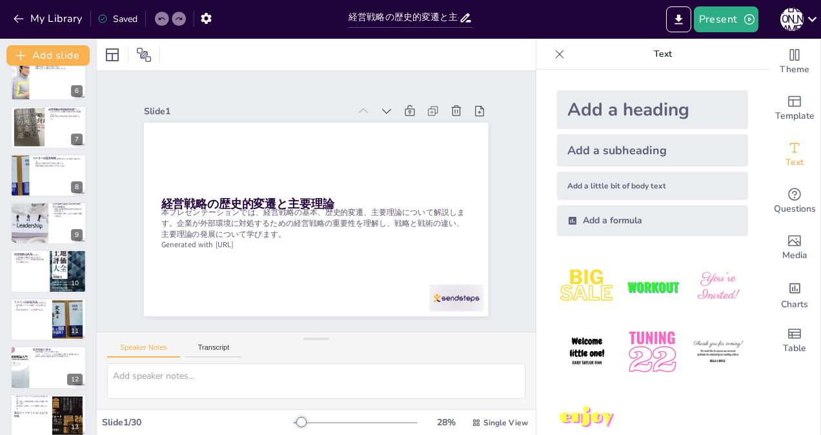
checkbox input "true"
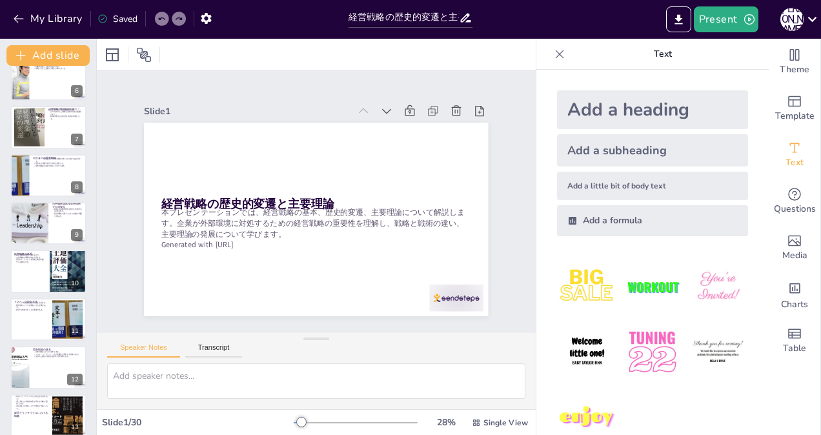
checkbox input "true"
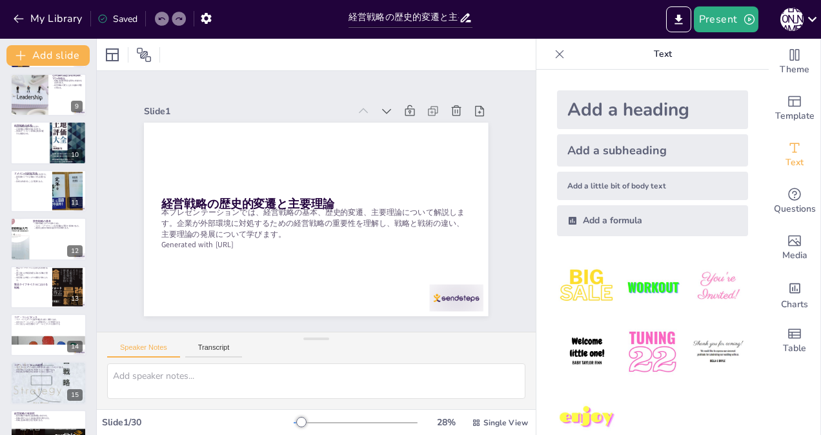
checkbox input "true"
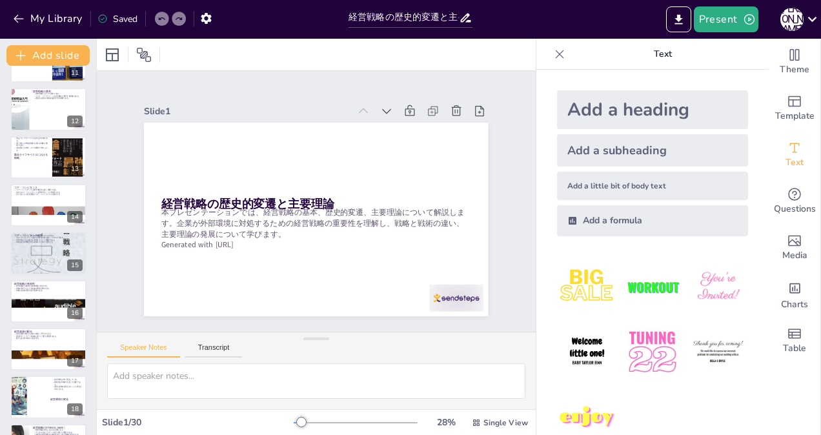
checkbox input "true"
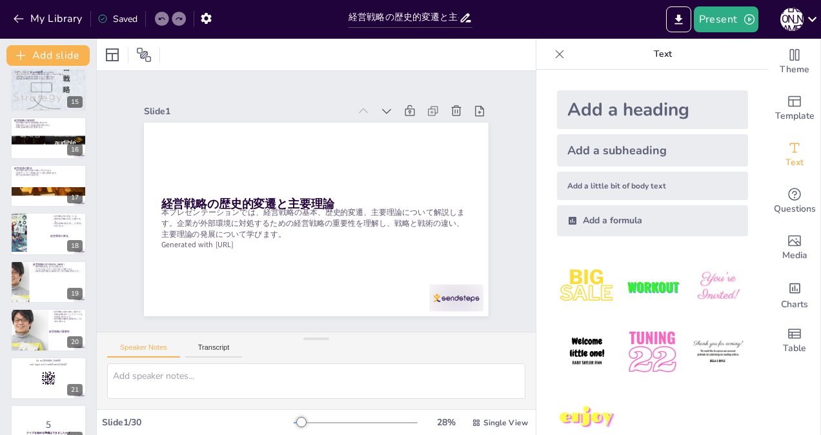
scroll to position [710, 0]
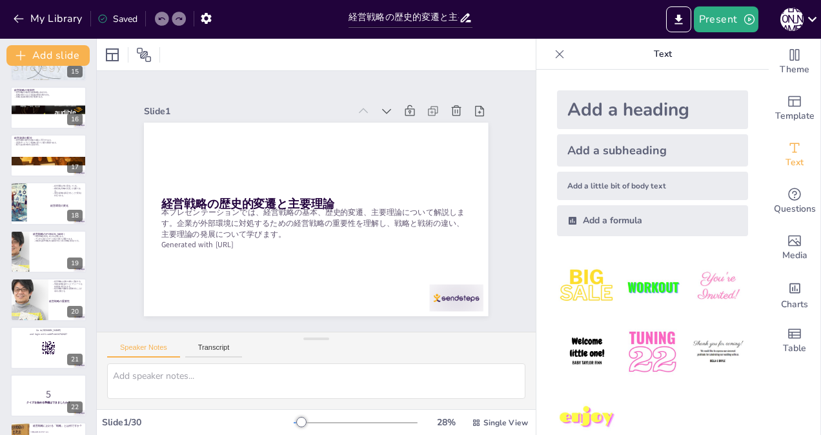
checkbox input "true"
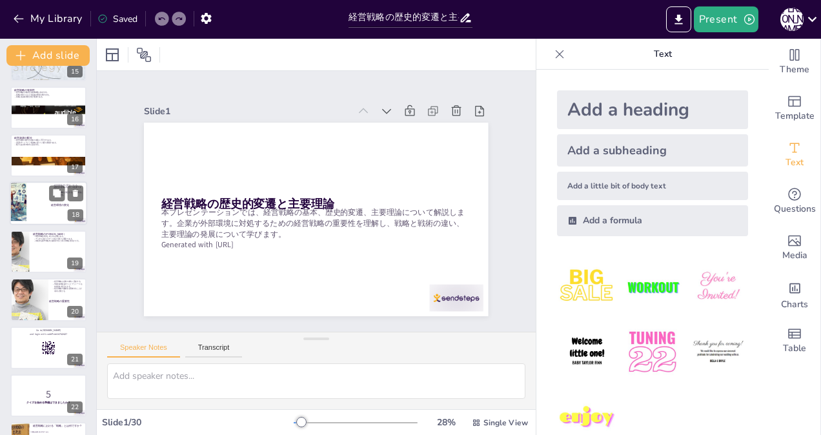
checkbox input "true"
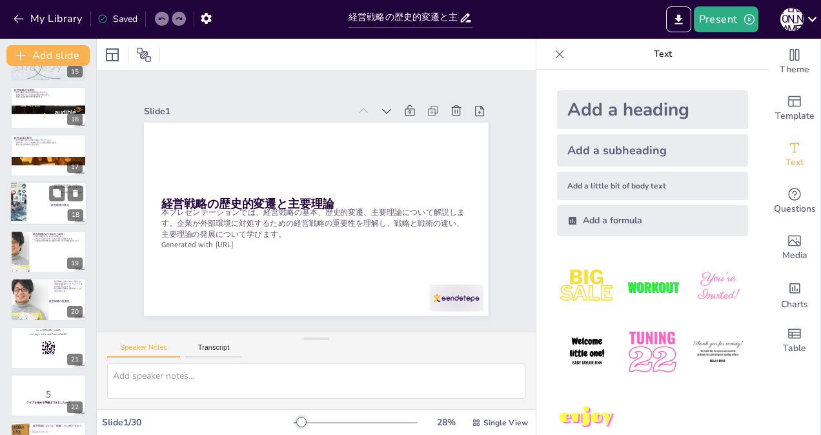
checkbox input "true"
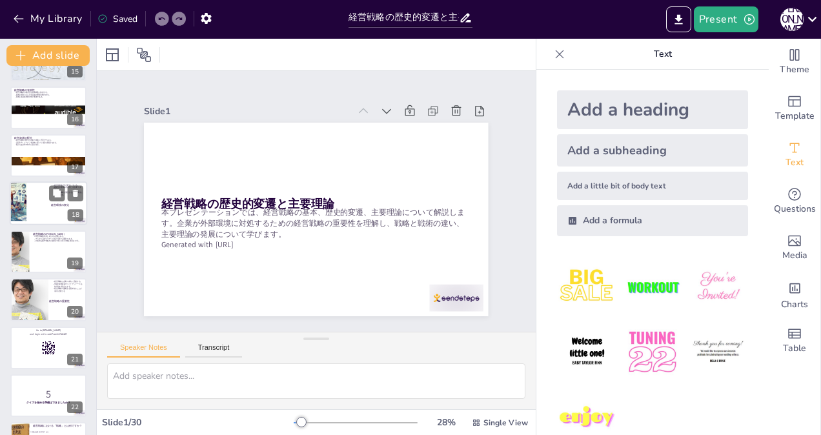
click at [30, 204] on div at bounding box center [48, 204] width 77 height 44
type textarea "経営環境は常に変化しており、企業はこの変化に敏感でなければなりません。市場の動向や競争環境を把握することが重要です。 企業は継続的に戦略を見直し、変化に適応す…"
checkbox input "true"
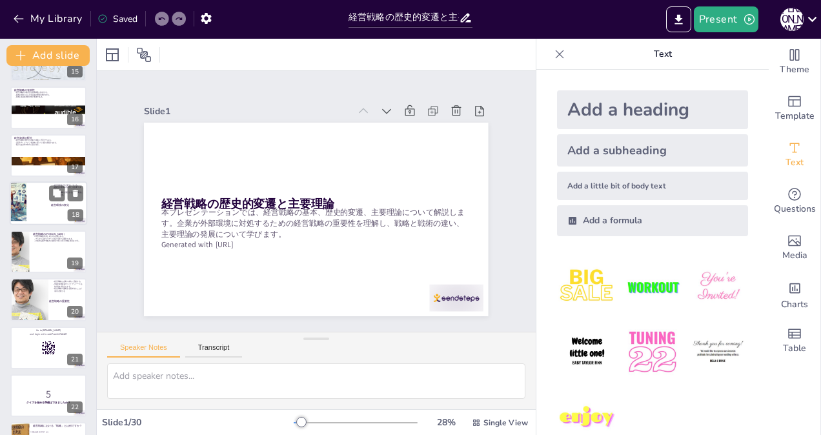
checkbox input "true"
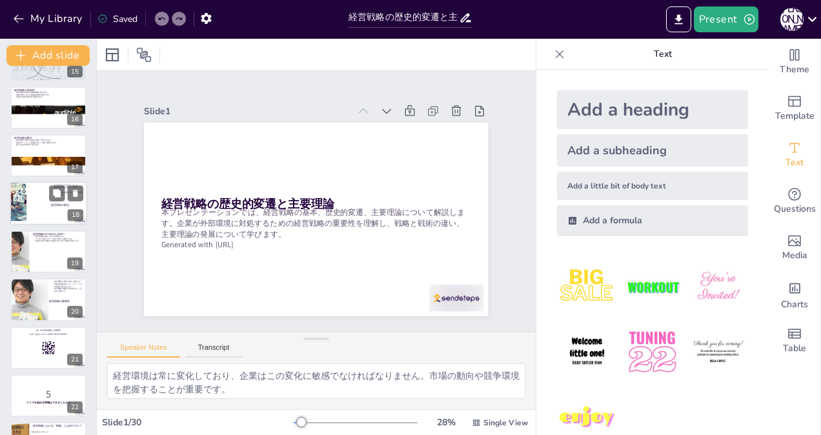
scroll to position [663, 0]
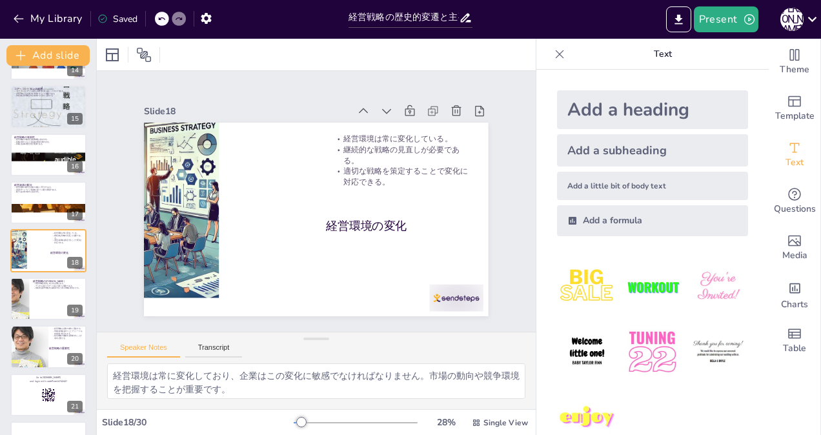
checkbox input "true"
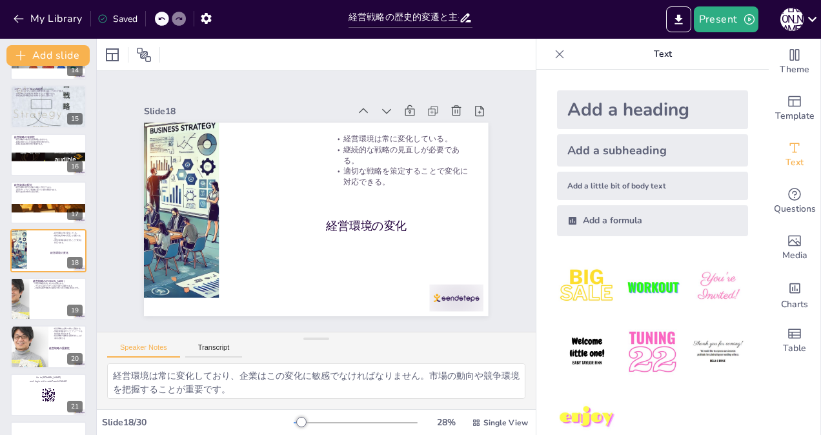
checkbox input "true"
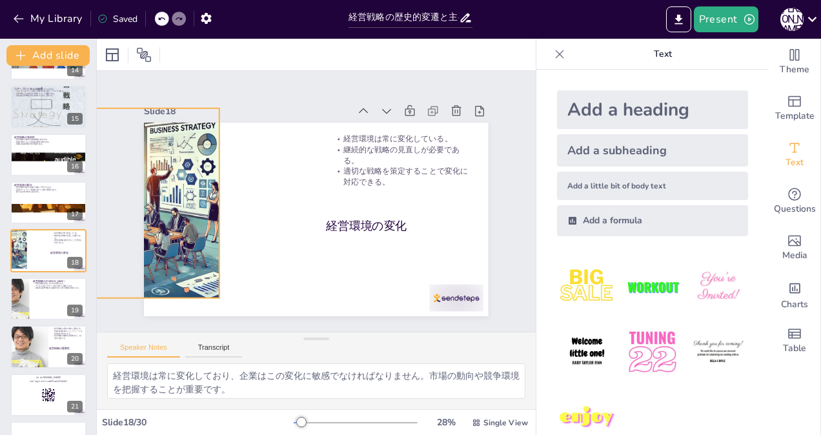
checkbox input "true"
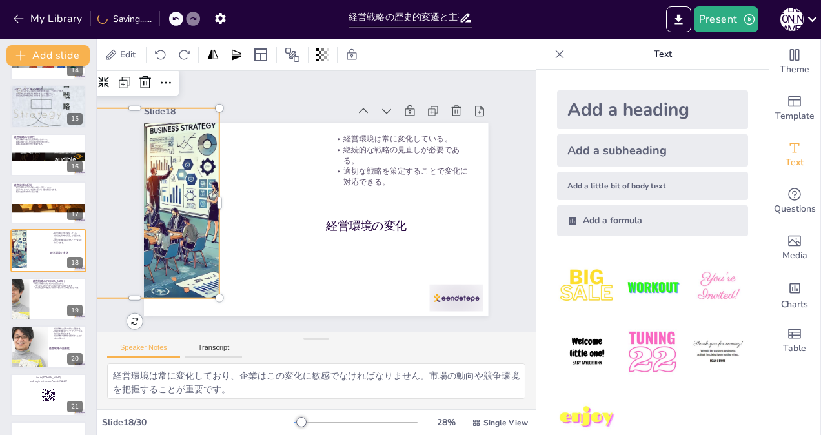
checkbox input "true"
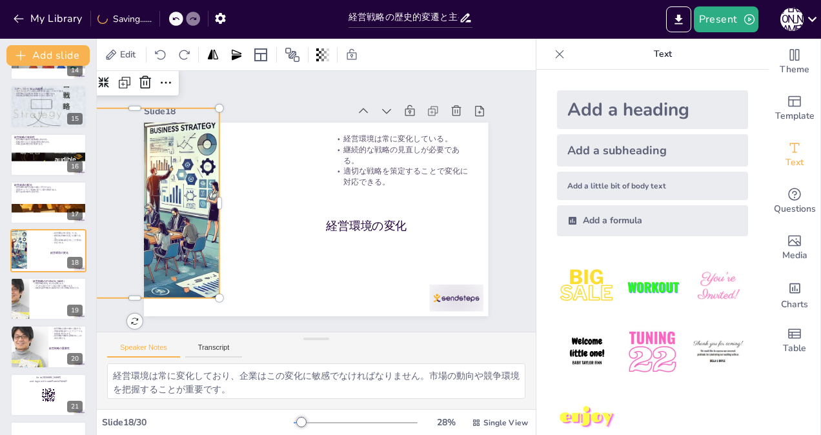
checkbox input "true"
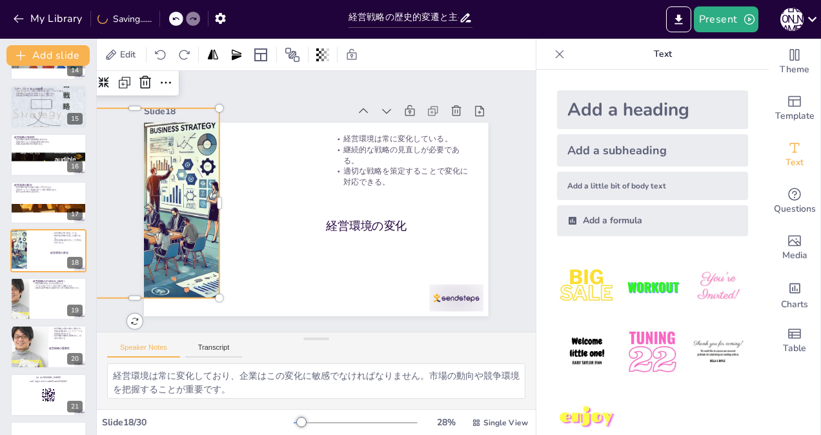
checkbox input "true"
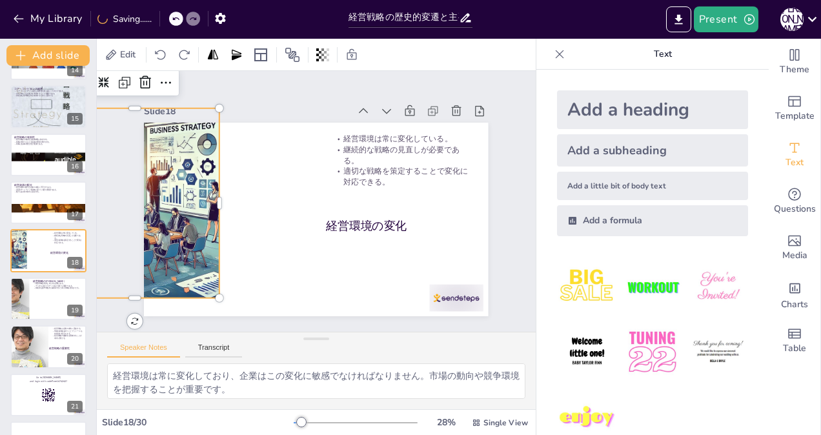
checkbox input "true"
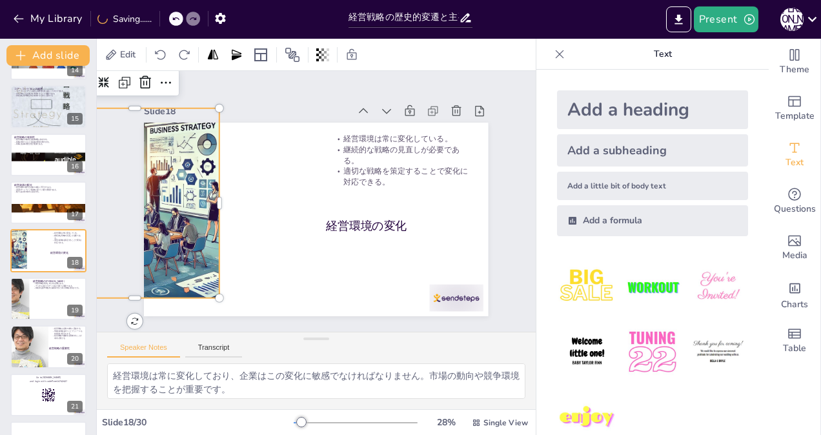
checkbox input "true"
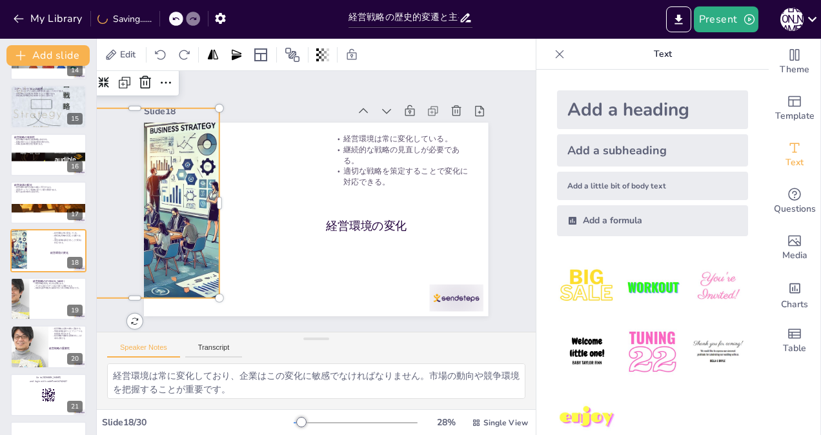
checkbox input "true"
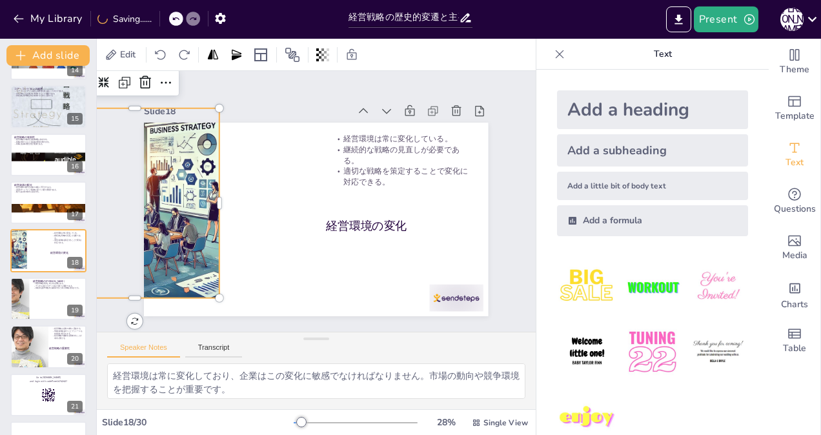
checkbox input "true"
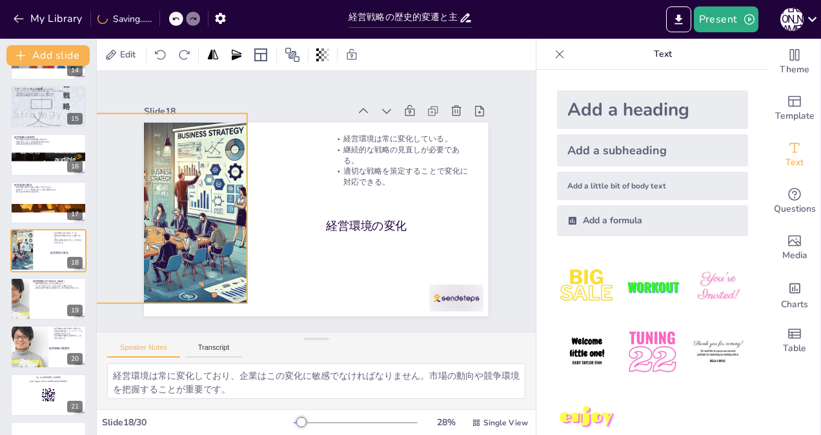
checkbox input "true"
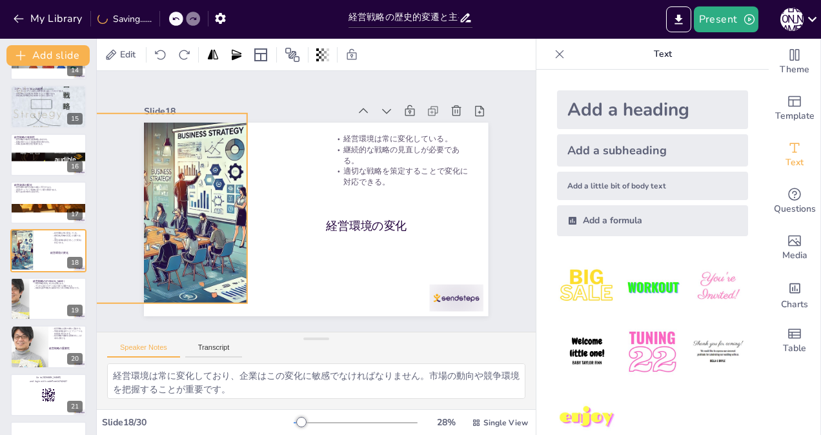
checkbox input "true"
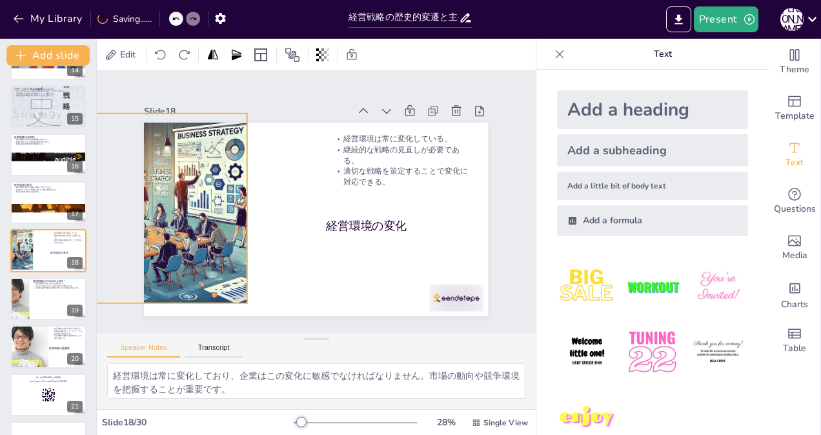
checkbox input "true"
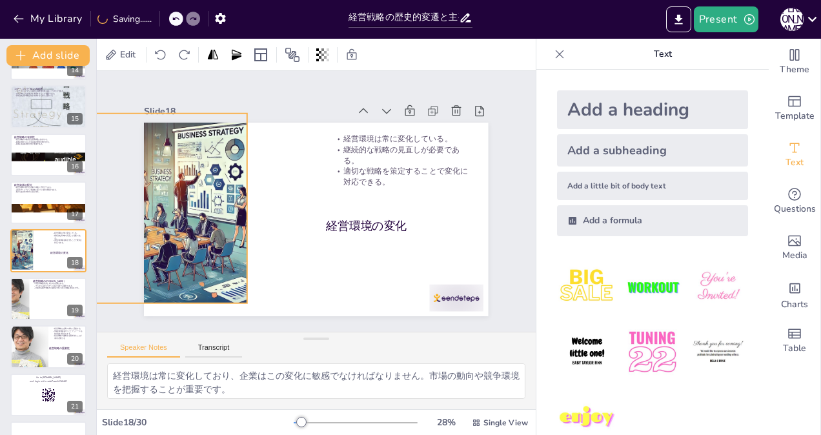
checkbox input "true"
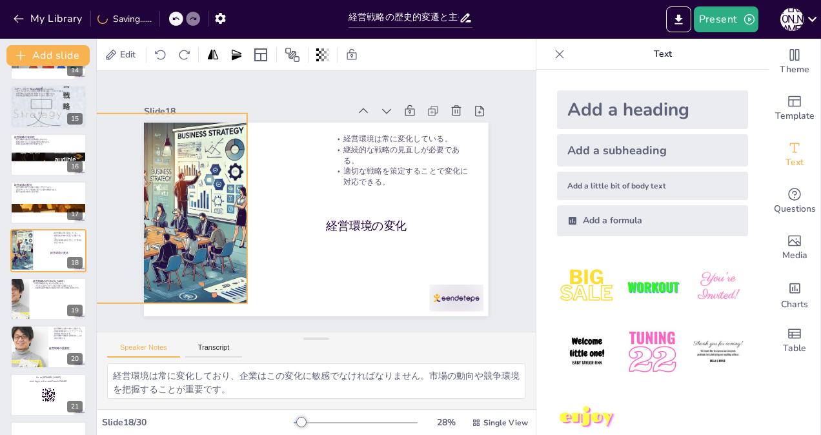
checkbox input "true"
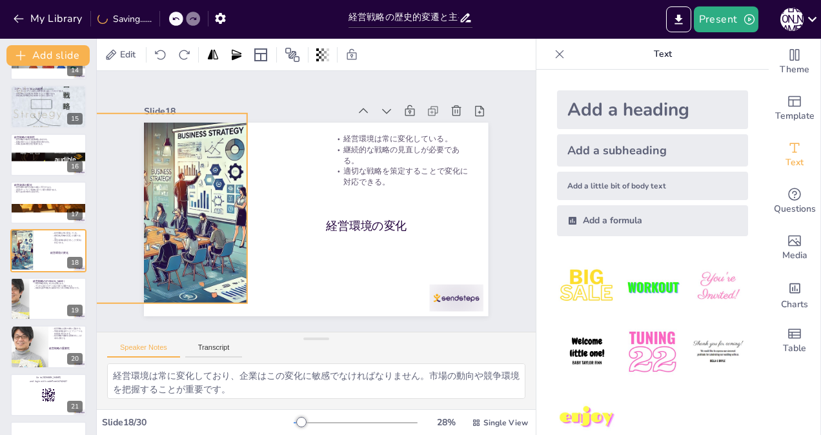
checkbox input "true"
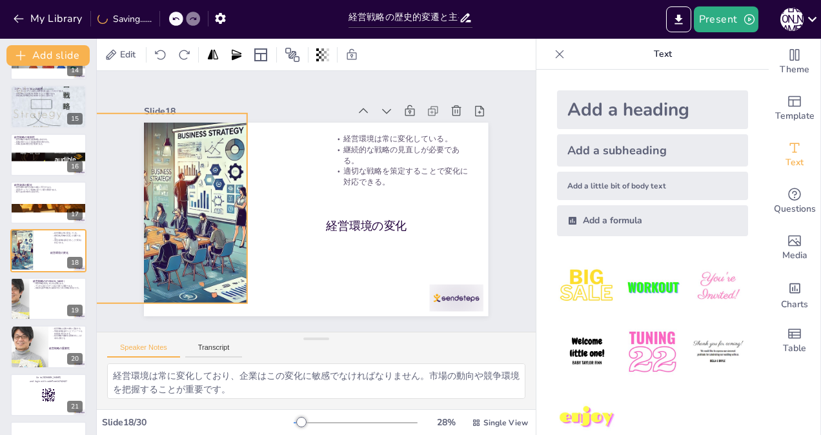
checkbox input "true"
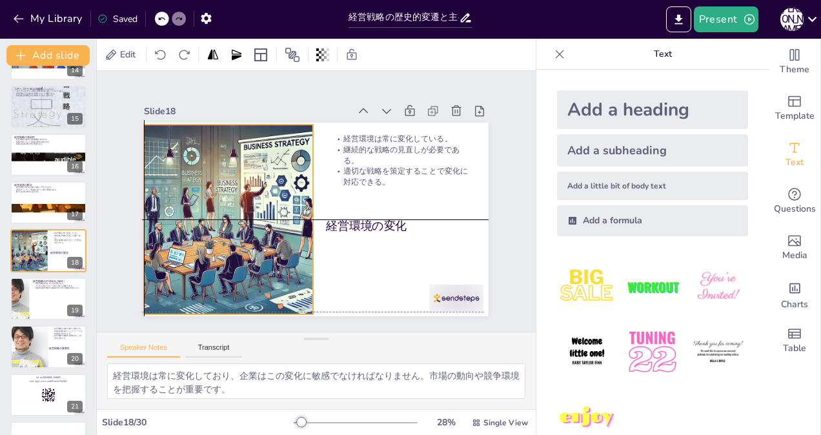
drag, startPoint x: 188, startPoint y: 205, endPoint x: 279, endPoint y: 217, distance: 92.4
click at [279, 217] on div at bounding box center [227, 210] width 350 height 223
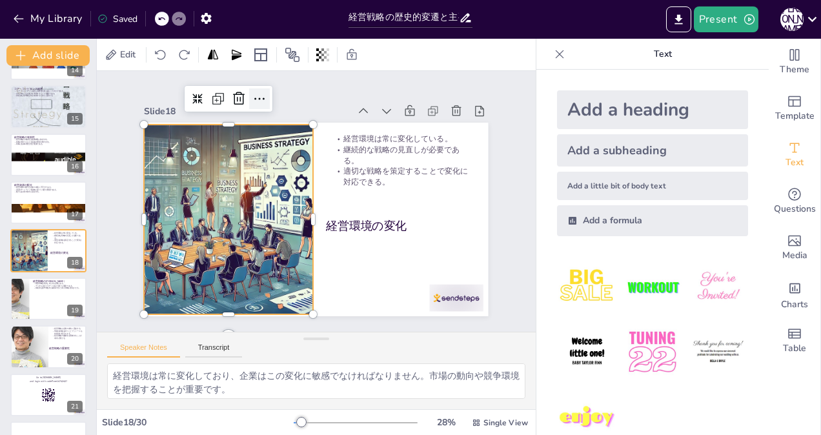
click at [265, 94] on icon at bounding box center [270, 93] width 10 height 3
click at [203, 206] on div at bounding box center [227, 210] width 350 height 223
drag, startPoint x: 203, startPoint y: 206, endPoint x: 238, endPoint y: 164, distance: 54.9
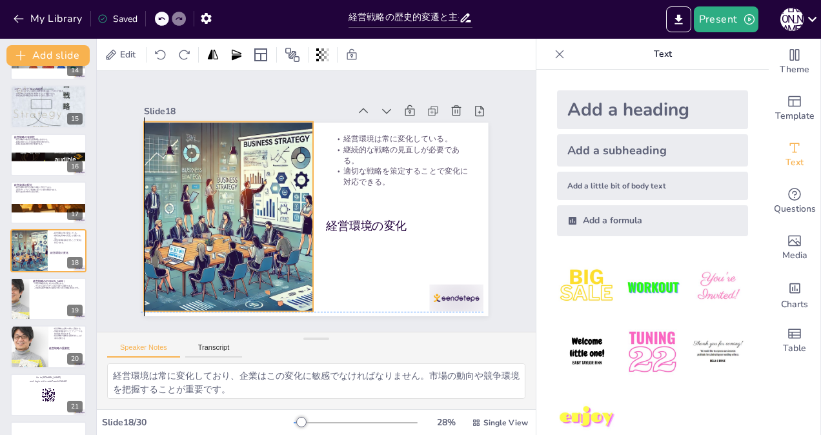
drag, startPoint x: 227, startPoint y: 166, endPoint x: 224, endPoint y: 159, distance: 7.8
click at [224, 159] on div at bounding box center [227, 206] width 350 height 223
